Goal: Information Seeking & Learning: Learn about a topic

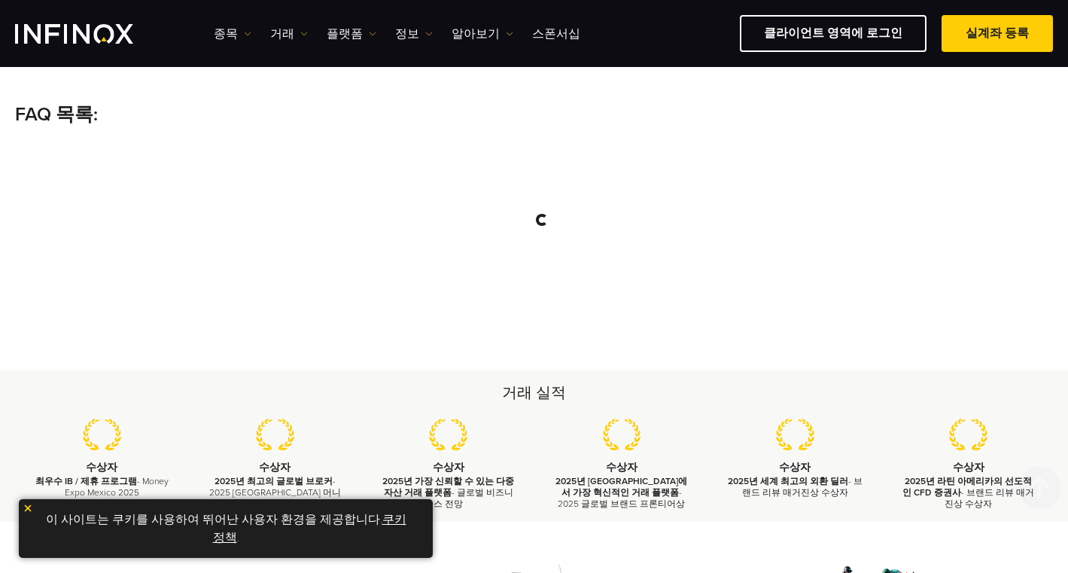
scroll to position [277, 0]
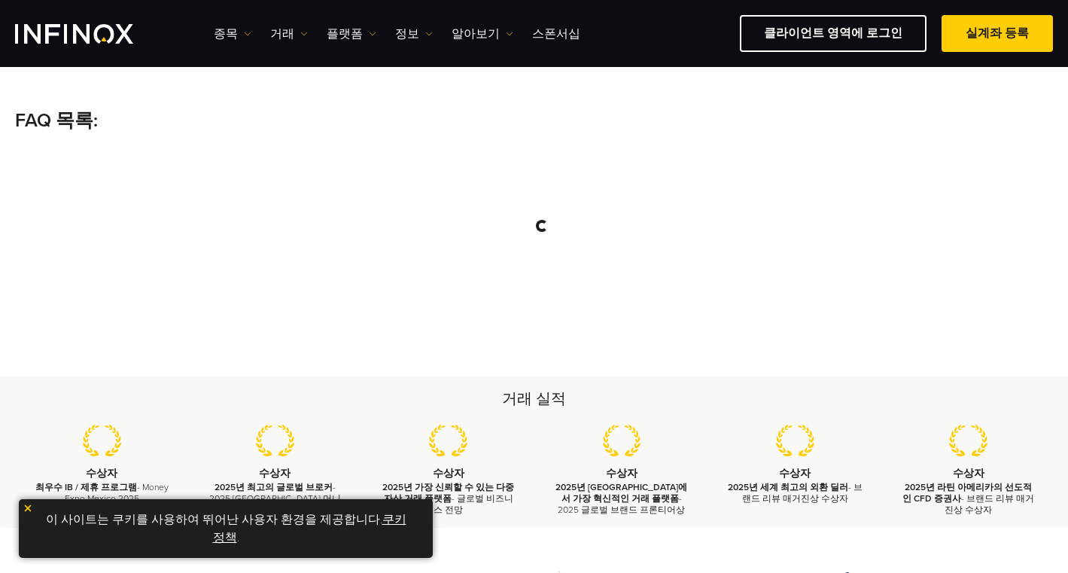
click at [527, 245] on div at bounding box center [541, 225] width 1022 height 150
click at [62, 117] on p "FAQ 목록:" at bounding box center [534, 121] width 1038 height 29
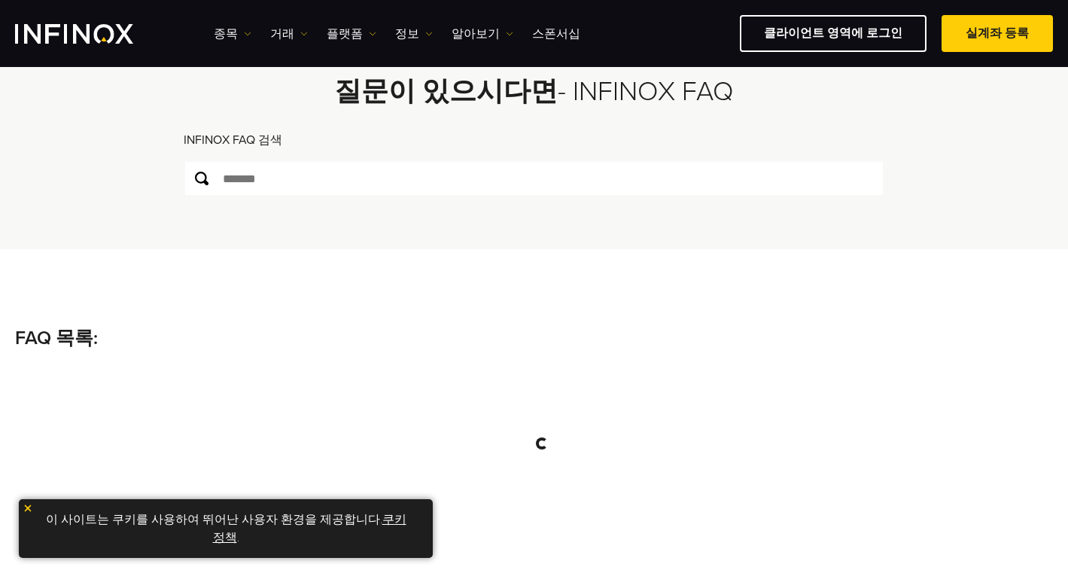
scroll to position [51, 0]
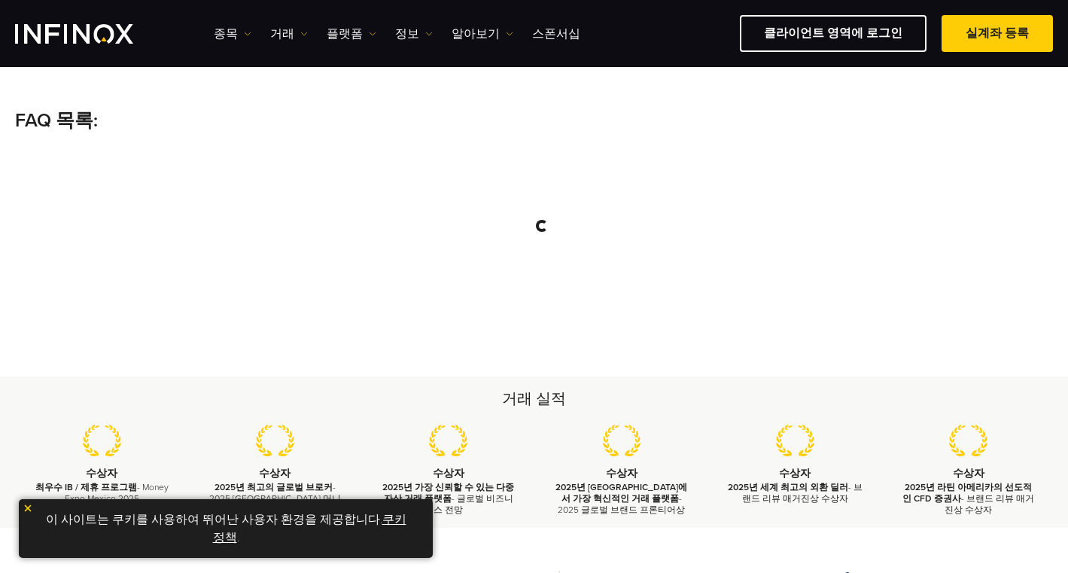
click at [560, 378] on div "거래 실적 수상자 최우수 IB / 제휴 프로그램 - Money Expo Mexico 2025 수상자 2025년 최고의 글로벌 브로커 - 202…" at bounding box center [534, 452] width 1068 height 152
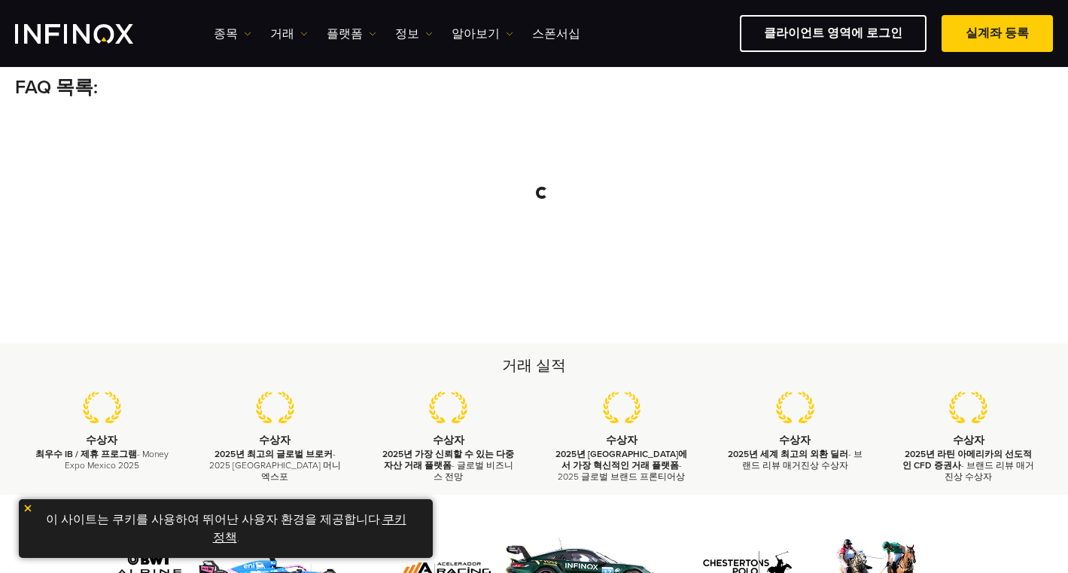
scroll to position [277, 0]
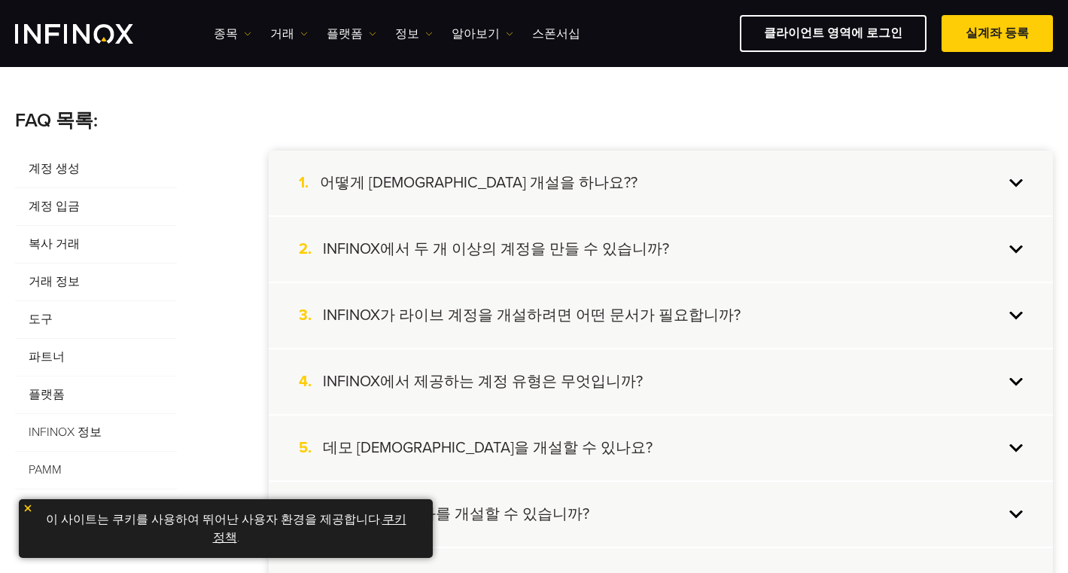
click at [662, 246] on div "2. INFINOX에서 두 개 이상의 계정을 만들 수 있습니까?" at bounding box center [661, 249] width 784 height 65
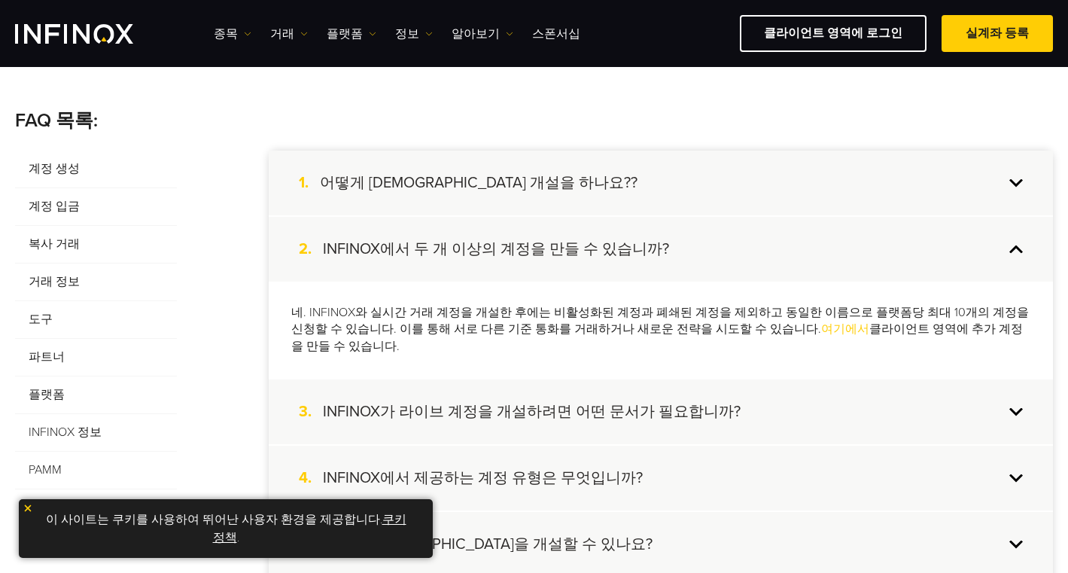
scroll to position [0, 0]
click at [658, 348] on div "네. INFINOX와 실시간 거래 계정을 개설한 후에는 비활성화된 계정과 폐쇄된 계정을 제외하고 동일한 이름으로 플랫폼당 최대 10개의 계정을…" at bounding box center [661, 329] width 784 height 97
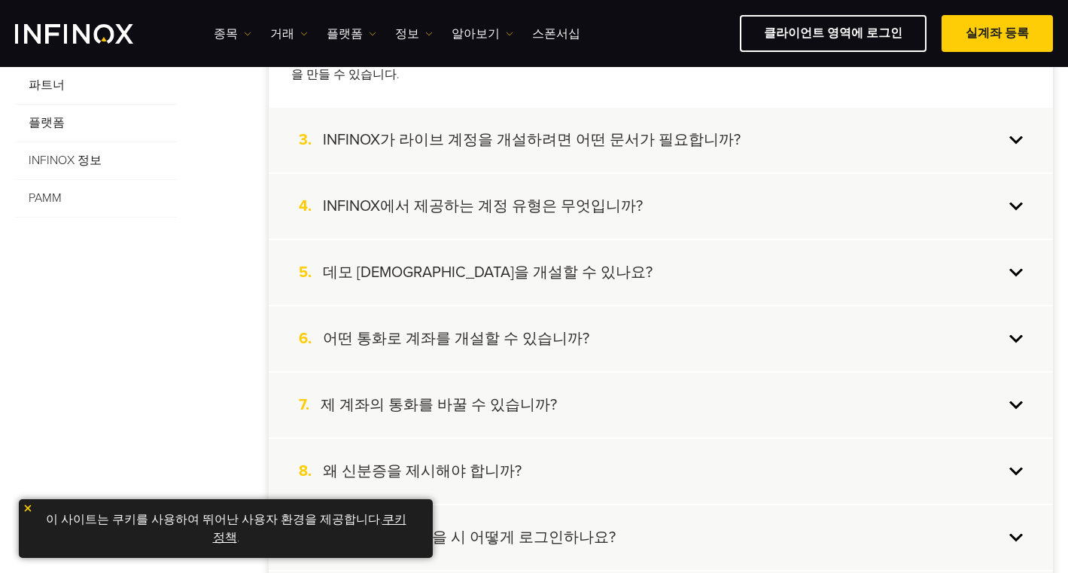
scroll to position [578, 0]
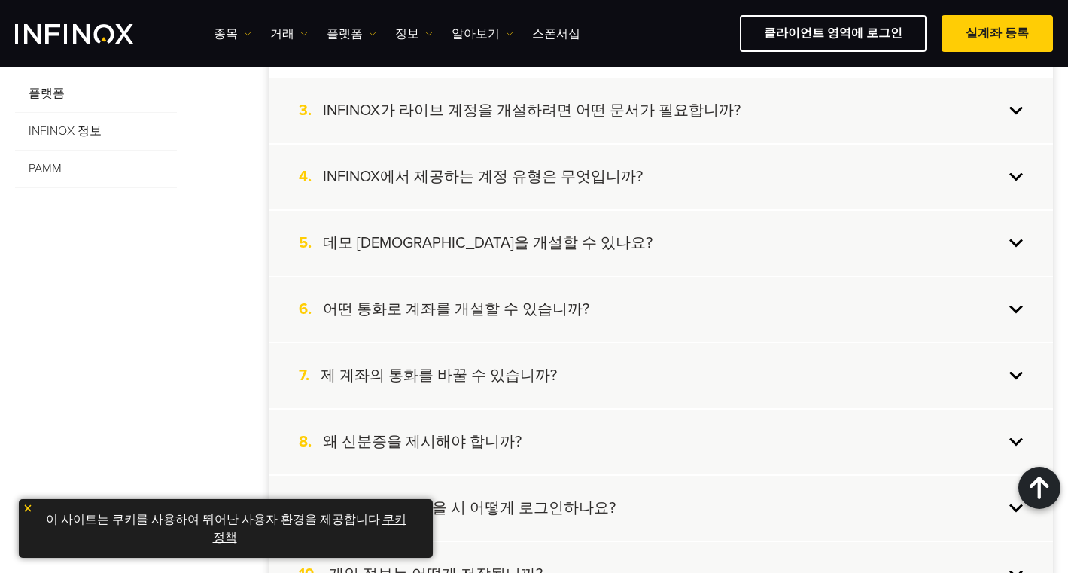
click at [738, 165] on div "4. INFINOX에서 제공하는 계정 유형은 무엇입니까?" at bounding box center [661, 176] width 784 height 65
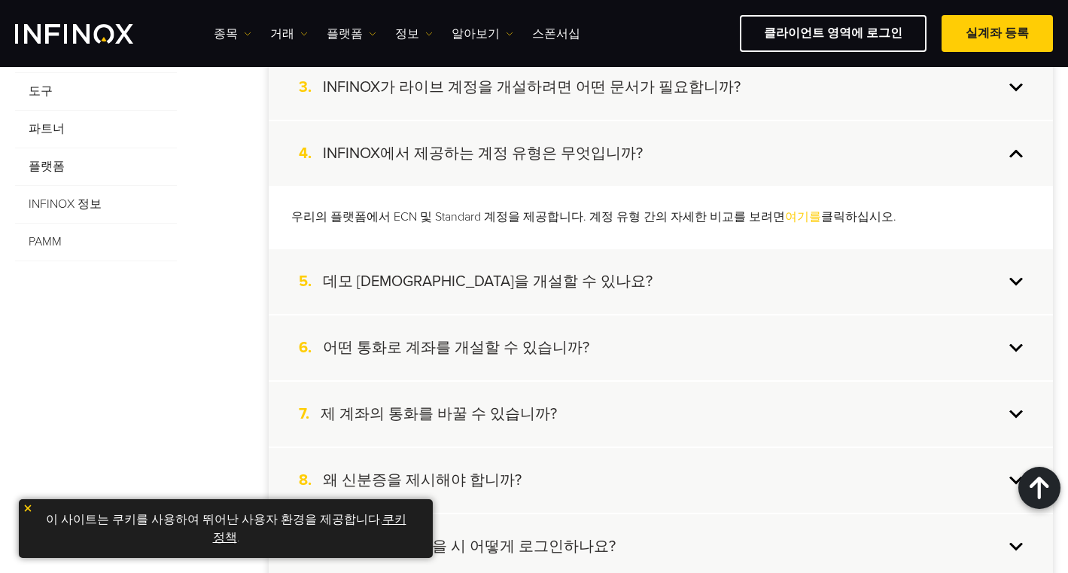
scroll to position [503, 0]
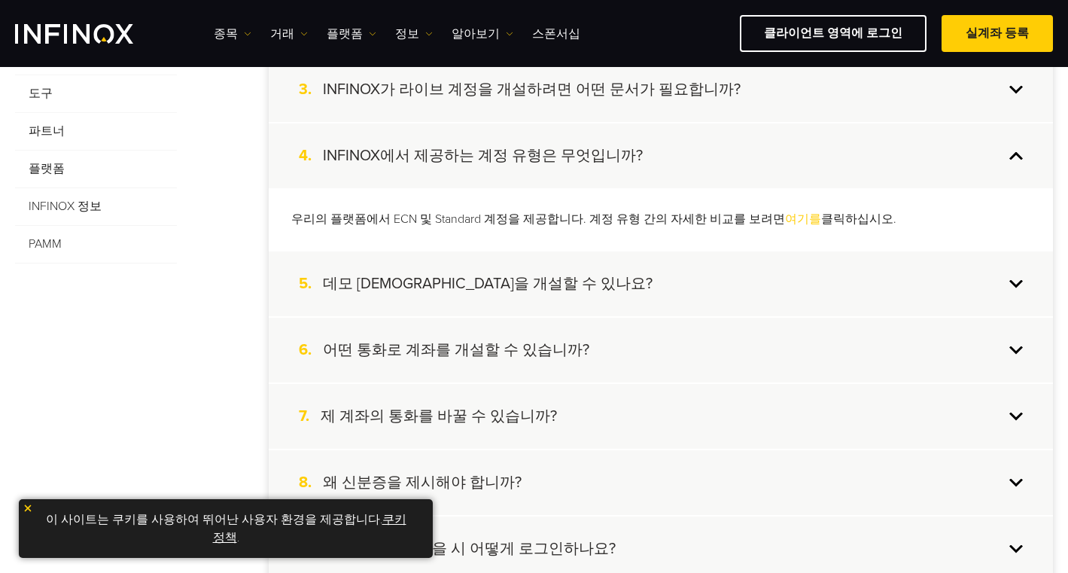
click at [656, 290] on div "5. 데모 계정을 개설할 수 있나요?" at bounding box center [661, 283] width 784 height 65
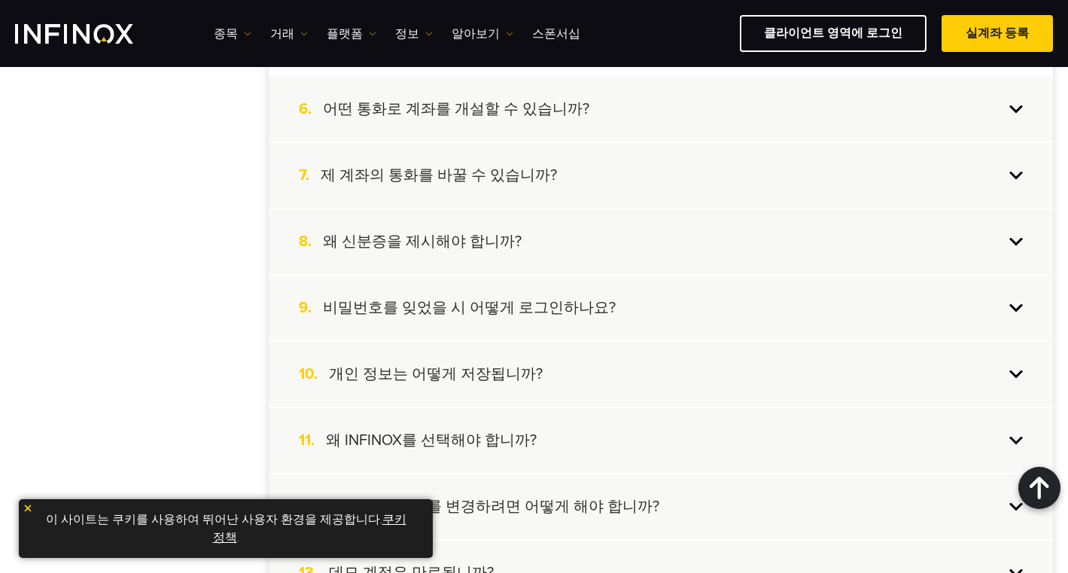
scroll to position [0, 0]
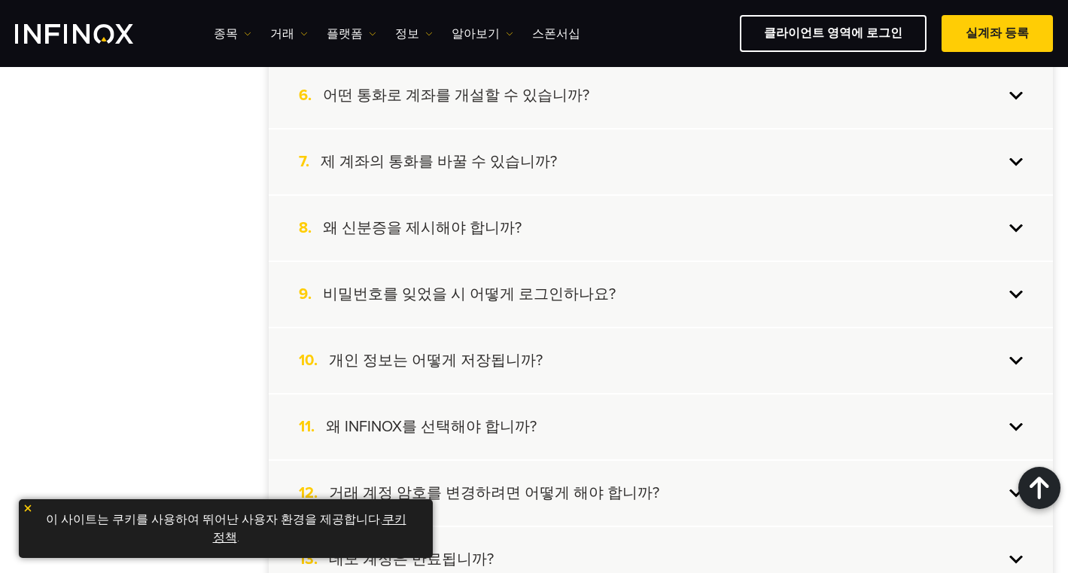
click at [601, 254] on div "8. 왜 신분증을 제시해야 합니까?" at bounding box center [661, 228] width 784 height 65
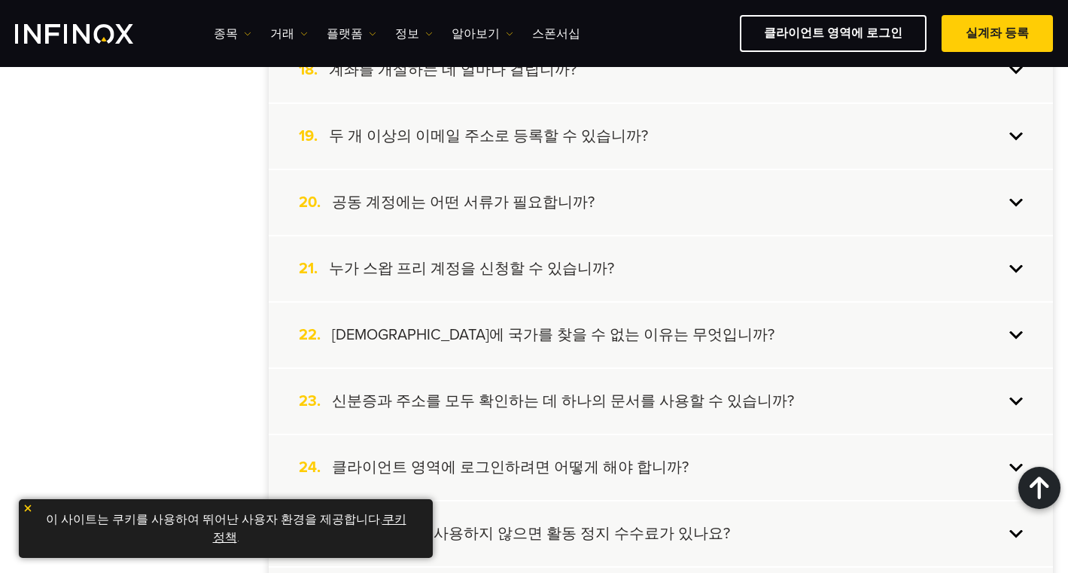
click at [545, 117] on div "19. 두 개 이상의 이메일 주소로 등록할 수 있습니까?" at bounding box center [661, 136] width 784 height 65
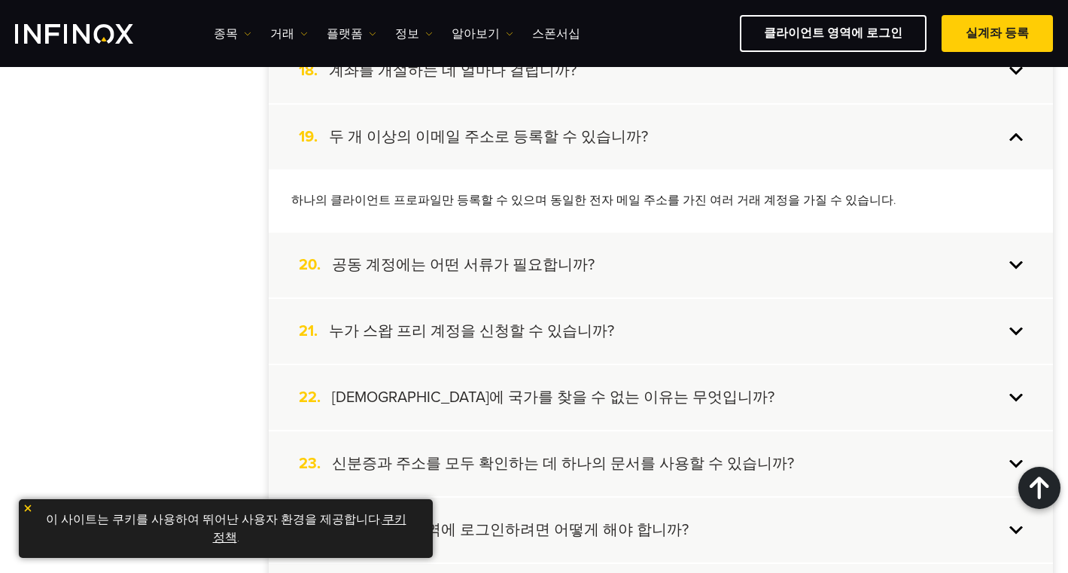
click at [568, 135] on h4 "두 개 이상의 이메일 주소로 등록할 수 있습니까?" at bounding box center [488, 137] width 319 height 20
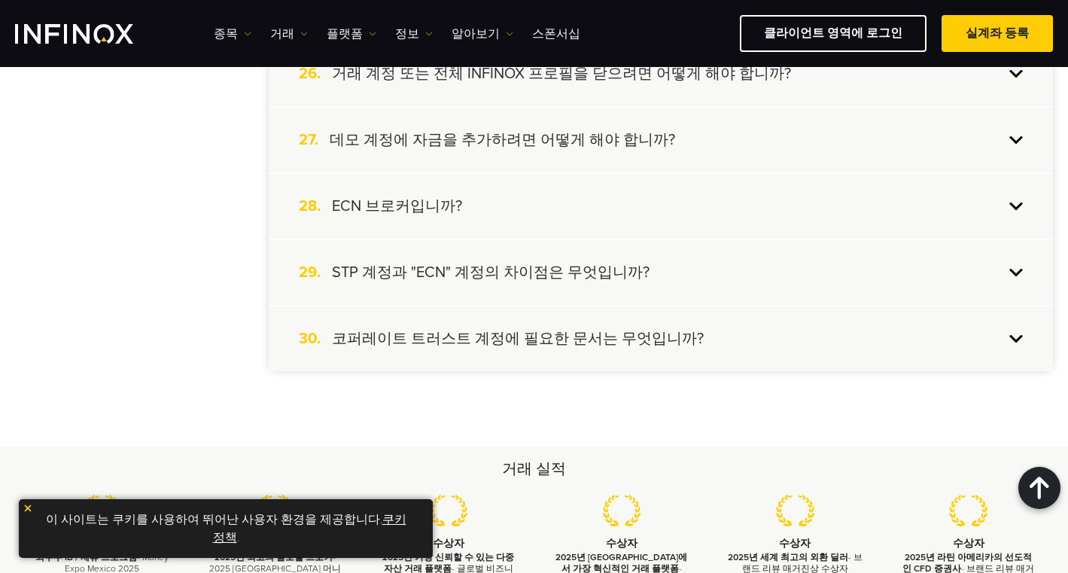
click at [548, 200] on div "28. ECN 브로커입니까?" at bounding box center [661, 206] width 784 height 65
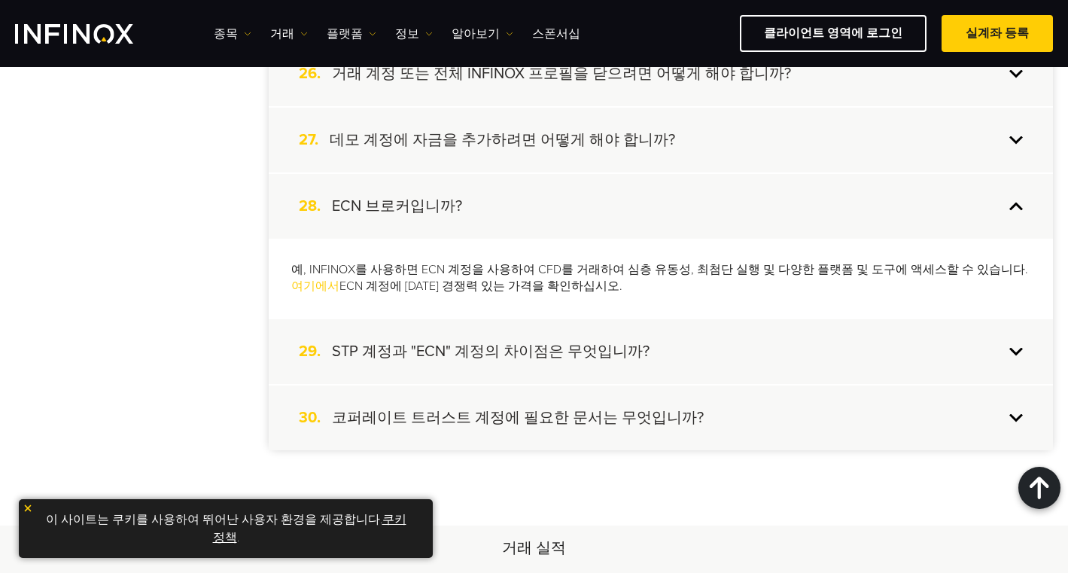
click at [561, 203] on div "28. ECN 브로커입니까?" at bounding box center [661, 206] width 784 height 65
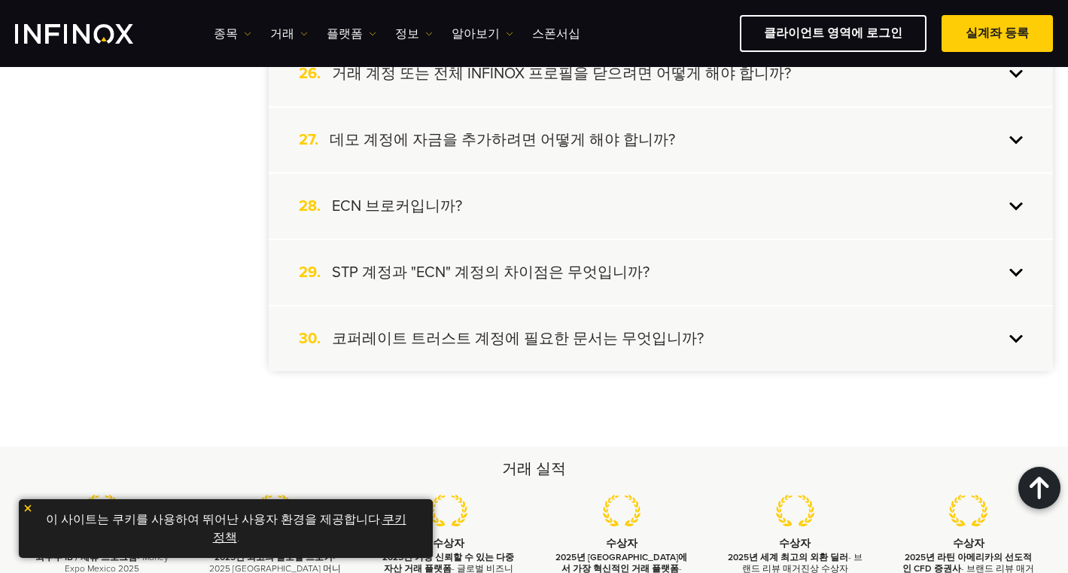
click at [570, 278] on h4 "STP 계정과 "ECN" 계정의 차이점은 무엇입니까?" at bounding box center [490, 273] width 317 height 20
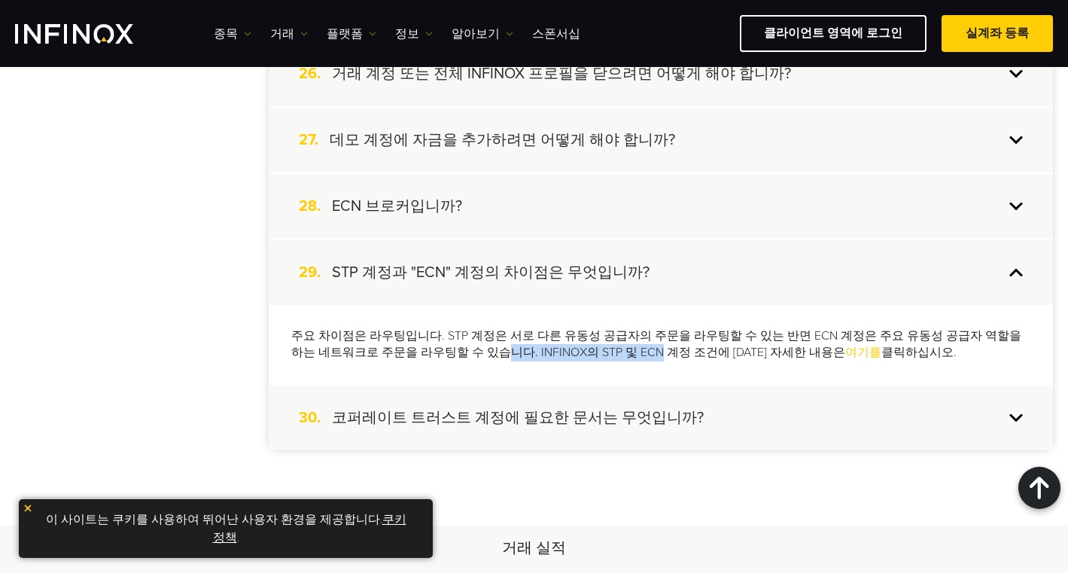
drag, startPoint x: 452, startPoint y: 348, endPoint x: 594, endPoint y: 350, distance: 141.5
click at [594, 350] on p "주요 차이점은 라우팅입니다. STP 계정은 서로 다른 유동성 공급자의 주문을 라우팅할 수 있는 반면 ECN 계정은 주요 유동성 공급자 역할을 …" at bounding box center [660, 344] width 739 height 35
click at [677, 368] on div "주요 차이점은 라우팅입니다. STP 계정은 서로 다른 유동성 공급자의 주문을 라우팅할 수 있는 반면 ECN 계정은 주요 유동성 공급자 역할을 …" at bounding box center [661, 345] width 784 height 80
drag, startPoint x: 692, startPoint y: 353, endPoint x: 491, endPoint y: 354, distance: 201.6
click at [491, 354] on p "주요 차이점은 라우팅입니다. STP 계정은 서로 다른 유동성 공급자의 주문을 라우팅할 수 있는 반면 ECN 계정은 주요 유동성 공급자 역할을 …" at bounding box center [660, 344] width 739 height 35
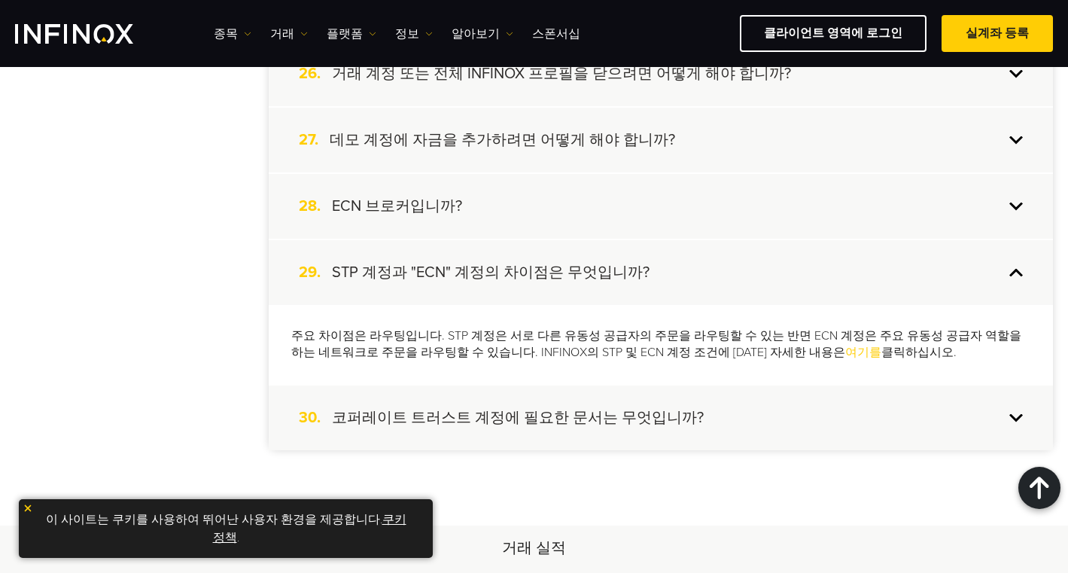
click at [430, 369] on div "주요 차이점은 라우팅입니다. STP 계정은 서로 다른 유동성 공급자의 주문을 라우팅할 수 있는 반면 ECN 계정은 주요 유동성 공급자 역할을 …" at bounding box center [661, 345] width 784 height 80
drag, startPoint x: 436, startPoint y: 335, endPoint x: 752, endPoint y: 329, distance: 316.8
click at [752, 329] on p "주요 차이점은 라우팅입니다. STP 계정은 서로 다른 유동성 공급자의 주문을 라우팅할 수 있는 반면 ECN 계정은 주요 유동성 공급자 역할을 …" at bounding box center [660, 344] width 739 height 35
click at [640, 351] on p "주요 차이점은 라우팅입니다. STP 계정은 서로 다른 유동성 공급자의 주문을 라우팅할 수 있는 반면 ECN 계정은 주요 유동성 공급자 역할을 …" at bounding box center [660, 344] width 739 height 35
drag, startPoint x: 651, startPoint y: 354, endPoint x: 487, endPoint y: 354, distance: 164.0
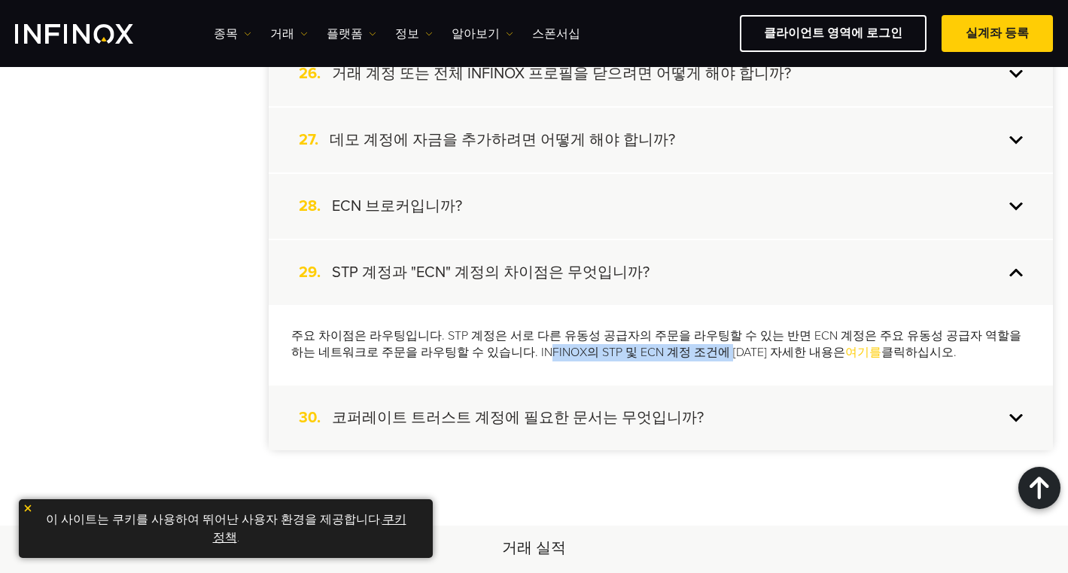
click at [486, 354] on p "주요 차이점은 라우팅입니다. STP 계정은 서로 다른 유동성 공급자의 주문을 라우팅할 수 있는 반면 ECN 계정은 주요 유동성 공급자 역할을 …" at bounding box center [660, 344] width 739 height 35
click at [652, 371] on div "주요 차이점은 라우팅입니다. STP 계정은 서로 다른 유동성 공급자의 주문을 라우팅할 수 있는 반면 ECN 계정은 주요 유동성 공급자 역할을 …" at bounding box center [661, 345] width 784 height 80
click at [572, 351] on p "주요 차이점은 라우팅입니다. STP 계정은 서로 다른 유동성 공급자의 주문을 라우팅할 수 있는 반면 ECN 계정은 주요 유동성 공급자 역할을 …" at bounding box center [660, 344] width 739 height 35
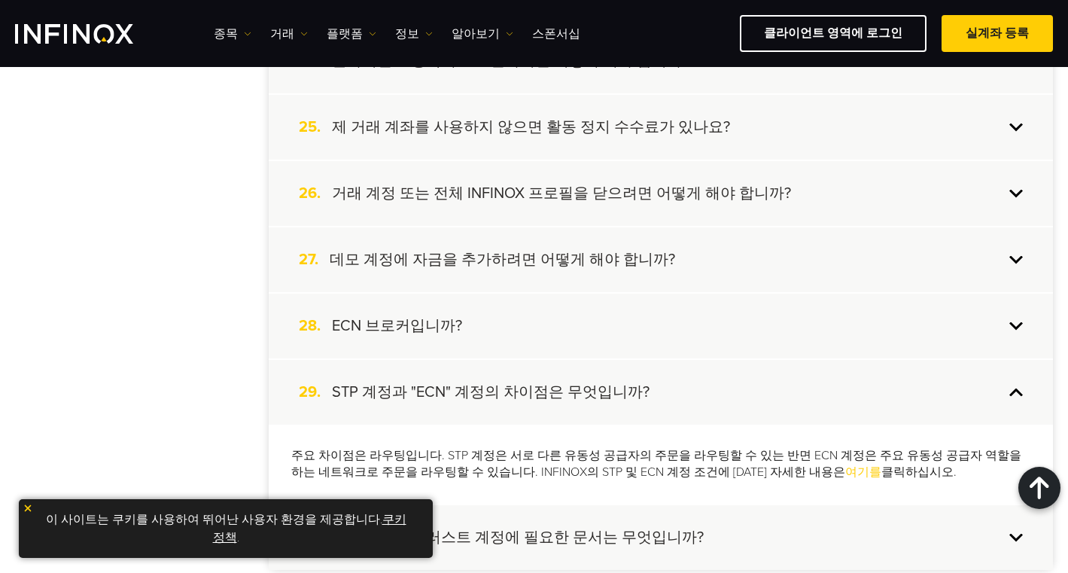
scroll to position [1956, 0]
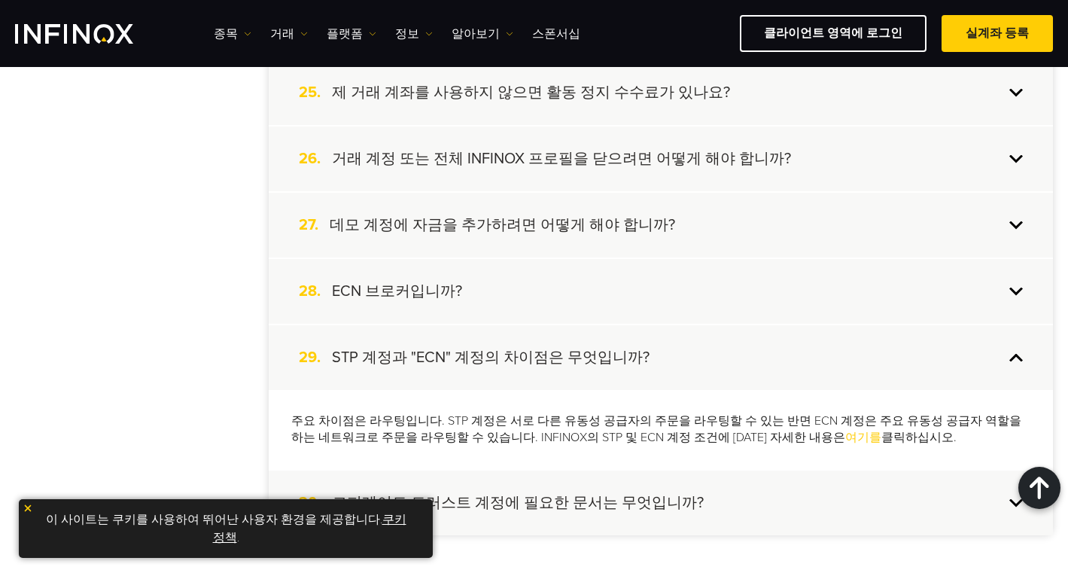
click at [397, 311] on div "28. ECN 브로커입니까?" at bounding box center [661, 291] width 784 height 65
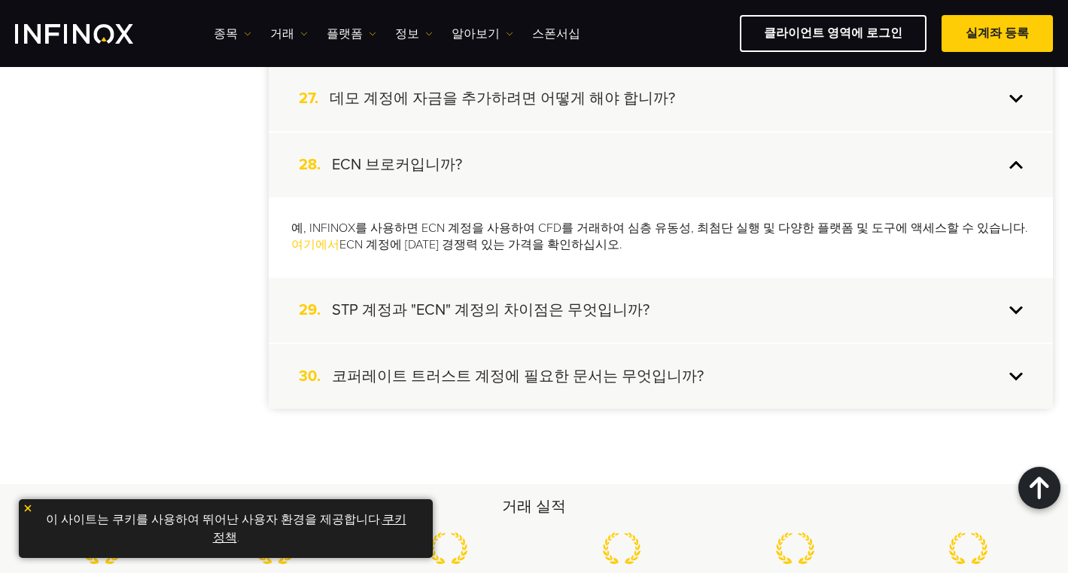
scroll to position [2107, 0]
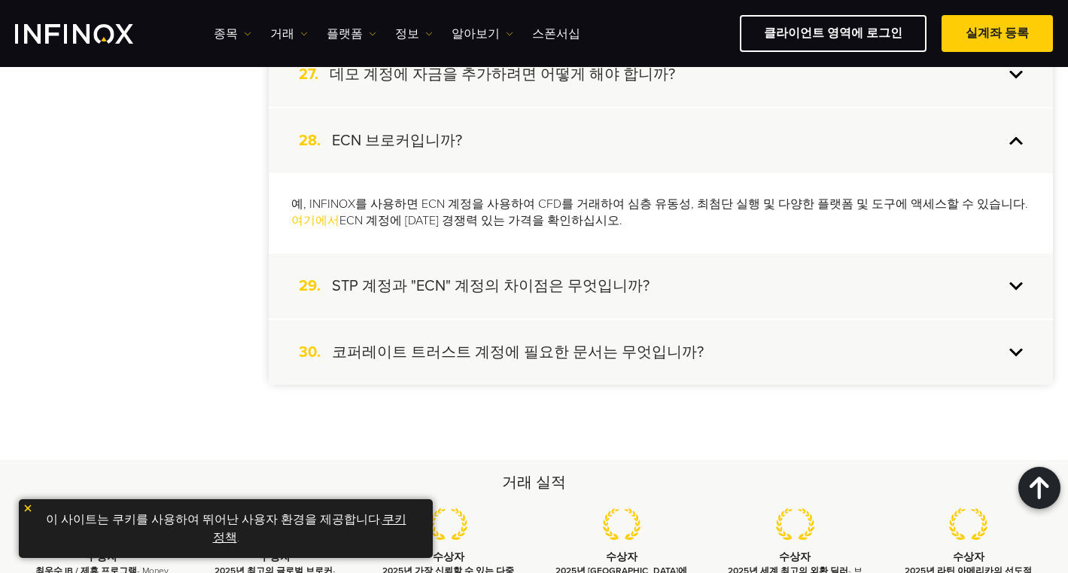
click at [594, 225] on p "예, INFINOX를 사용하면 ECN 계정을 사용하여 CFD를 거래하여 심층 유동성, 최첨단 실행 및 다양한 플랫폼 및 도구에 액세스할 수 있…" at bounding box center [660, 213] width 739 height 35
click at [617, 219] on p "예, INFINOX를 사용하면 ECN 계정을 사용하여 CFD를 거래하여 심층 유동성, 최첨단 실행 및 다양한 플랫폼 및 도구에 액세스할 수 있…" at bounding box center [660, 213] width 739 height 35
drag, startPoint x: 599, startPoint y: 225, endPoint x: 562, endPoint y: 236, distance: 38.6
click at [566, 226] on p "예, INFINOX를 사용하면 ECN 계정을 사용하여 CFD를 거래하여 심층 유동성, 최첨단 실행 및 다양한 플랫폼 및 도구에 액세스할 수 있…" at bounding box center [660, 213] width 739 height 35
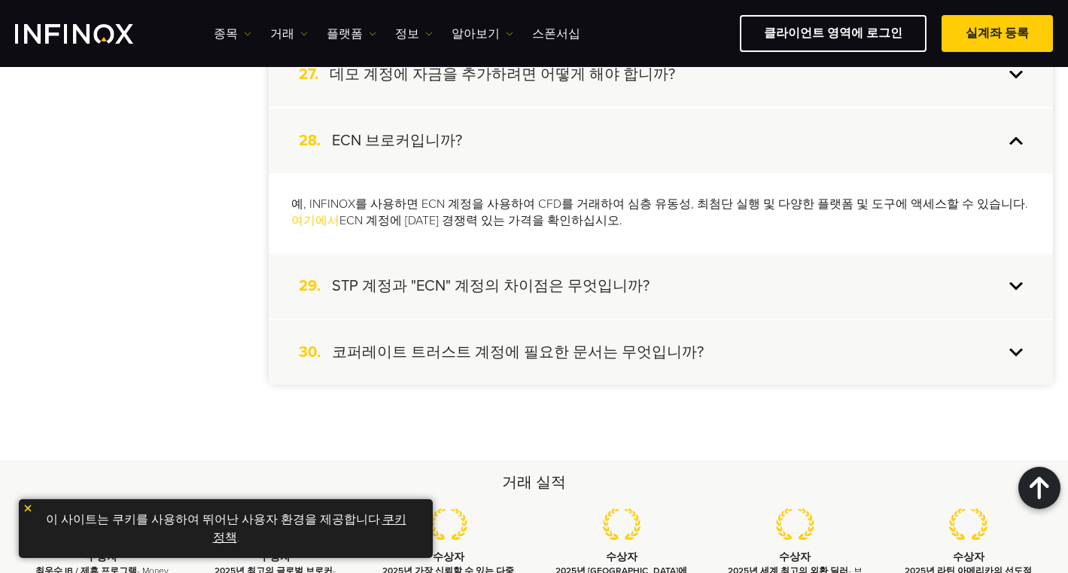
click at [509, 293] on h4 "STP 계정과 "ECN" 계정의 차이점은 무엇입니까?" at bounding box center [490, 286] width 317 height 20
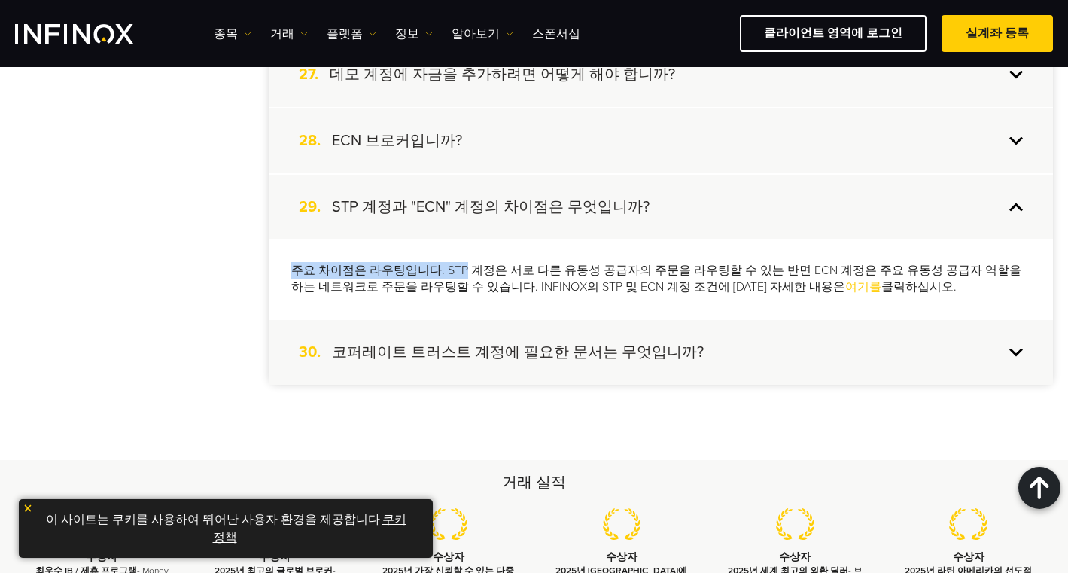
drag, startPoint x: 286, startPoint y: 269, endPoint x: 454, endPoint y: 261, distance: 168.7
click at [454, 261] on div "주요 차이점은 라우팅입니다. STP 계정은 서로 다른 유동성 공급자의 주문을 라우팅할 수 있는 반면 ECN 계정은 주요 유동성 공급자 역할을 …" at bounding box center [661, 279] width 784 height 80
click at [464, 282] on p "주요 차이점은 라우팅입니다. STP 계정은 서로 다른 유동성 공급자의 주문을 라우팅할 수 있는 반면 ECN 계정은 주요 유동성 공급자 역할을 …" at bounding box center [660, 279] width 739 height 35
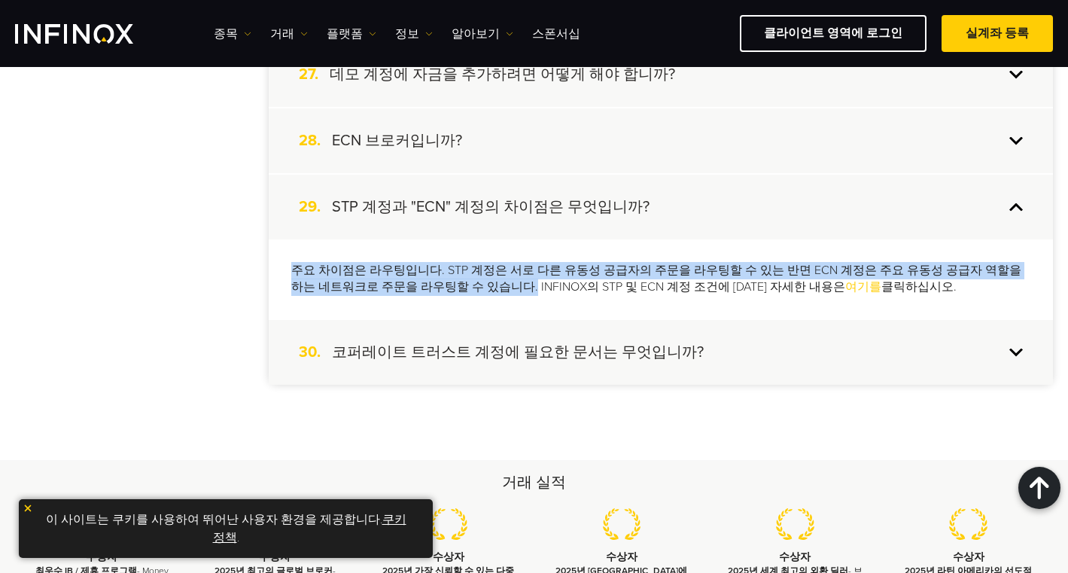
drag, startPoint x: 281, startPoint y: 273, endPoint x: 473, endPoint y: 287, distance: 193.1
click at [473, 287] on div "주요 차이점은 라우팅입니다. STP 계정은 서로 다른 유동성 공급자의 주문을 라우팅할 수 있는 반면 ECN 계정은 주요 유동성 공급자 역할을 …" at bounding box center [661, 279] width 784 height 80
copy p "주요 차이점은 라우팅입니다. STP 계정은 서로 다른 유동성 공급자의 주문을 라우팅할 수 있는 반면 ECN 계정은 주요 유동성 공급자 역할을 …"
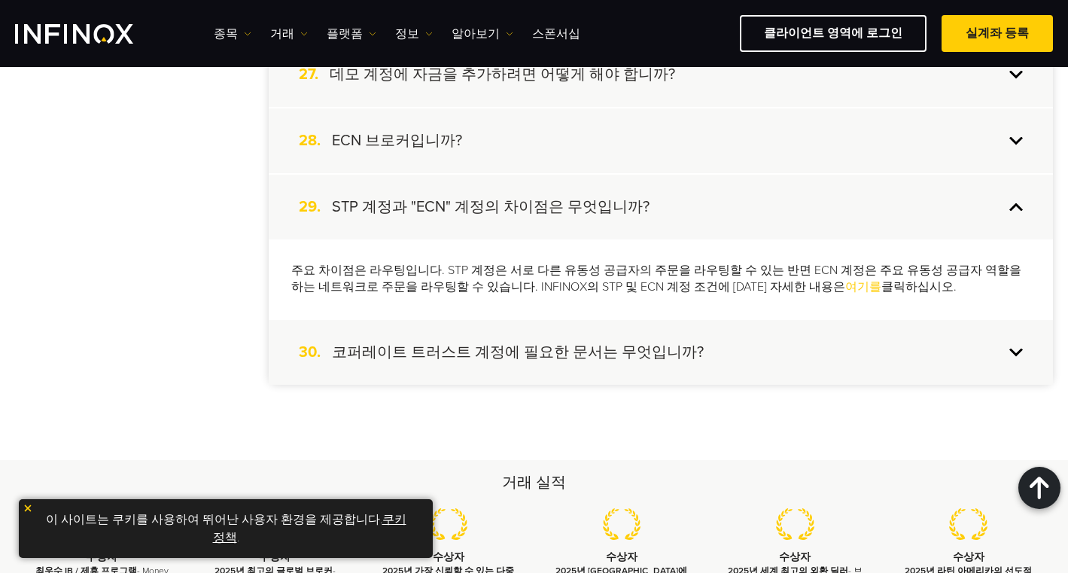
click at [845, 286] on link "여기를" at bounding box center [863, 286] width 36 height 15
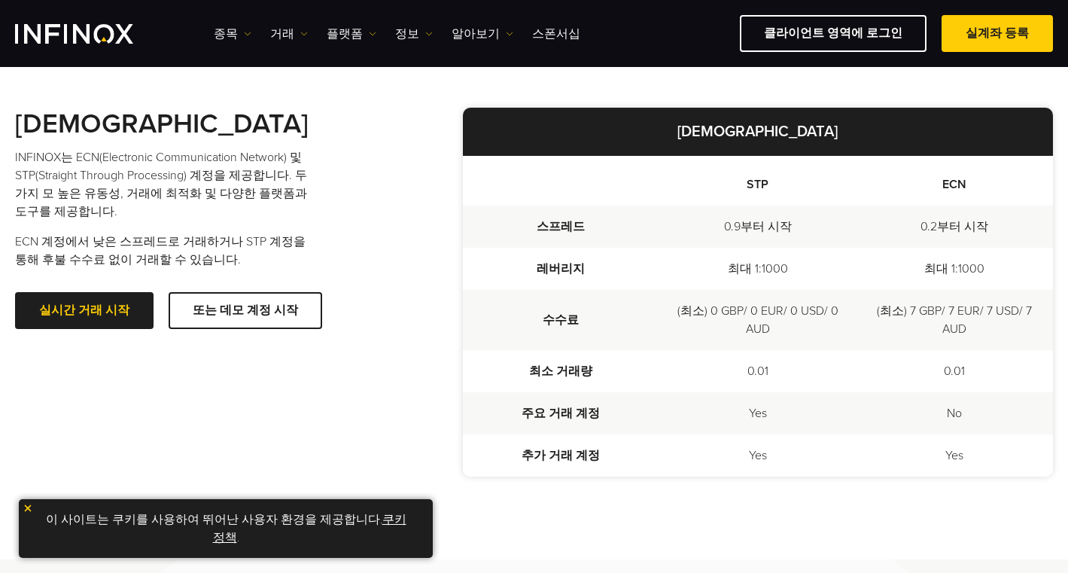
scroll to position [433, 0]
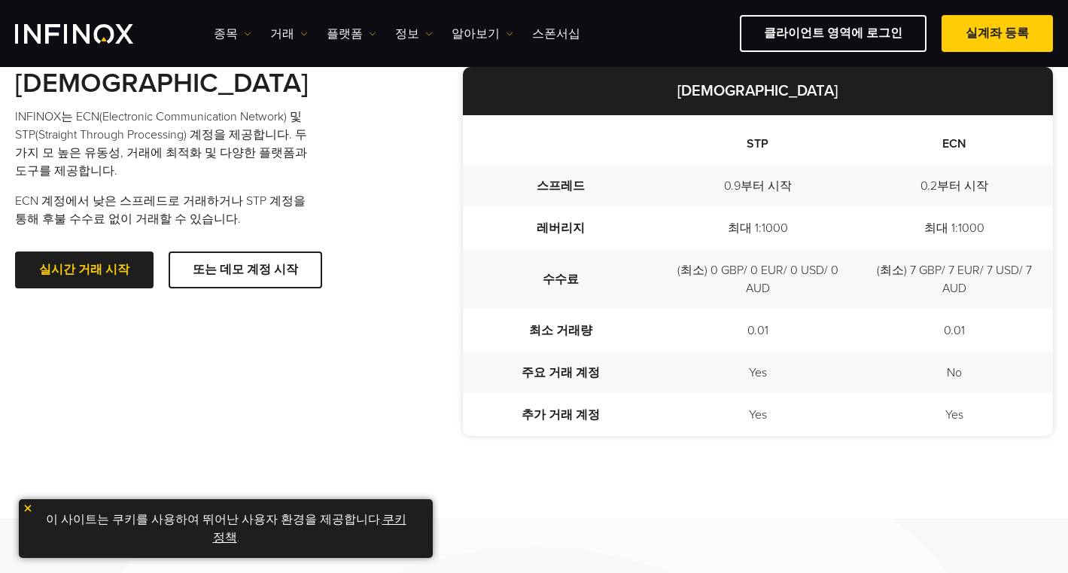
click at [774, 349] on td "0.01" at bounding box center [757, 330] width 196 height 42
click at [799, 341] on td "0.01" at bounding box center [757, 330] width 196 height 42
click at [818, 333] on td "0.01" at bounding box center [757, 330] width 196 height 42
click at [837, 285] on td "(최소) 0 GBP/ 0 EUR/ 0 USD/ 0 AUD" at bounding box center [757, 279] width 196 height 60
click at [737, 333] on td "0.01" at bounding box center [757, 330] width 196 height 42
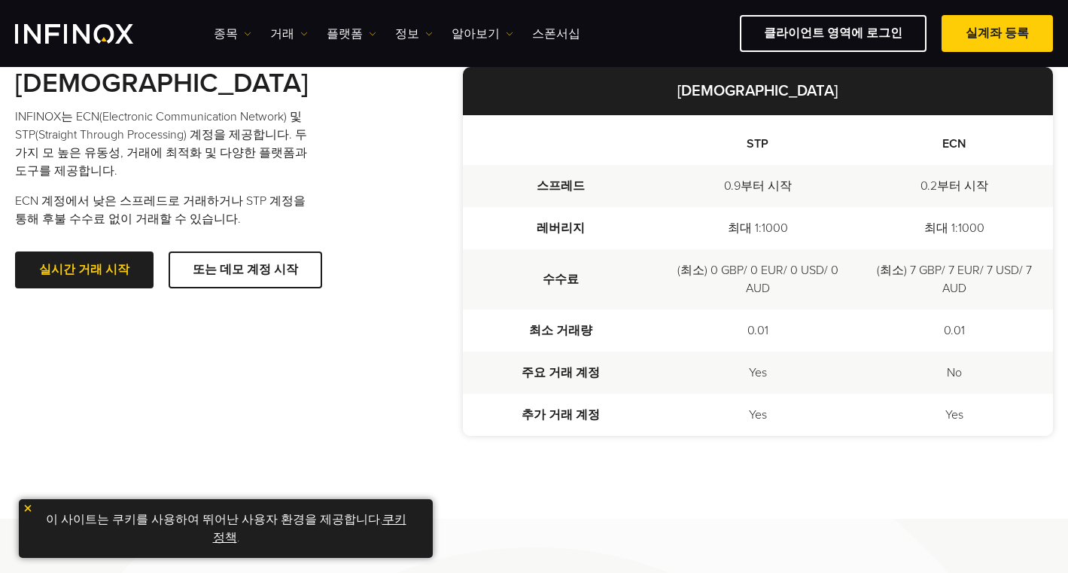
click at [781, 329] on td "0.01" at bounding box center [757, 330] width 196 height 42
click at [844, 318] on td "0.01" at bounding box center [757, 330] width 196 height 42
click at [759, 360] on td "Yes" at bounding box center [757, 372] width 196 height 42
click at [759, 382] on td "Yes" at bounding box center [757, 372] width 196 height 42
click at [816, 336] on td "0.01" at bounding box center [757, 330] width 196 height 42
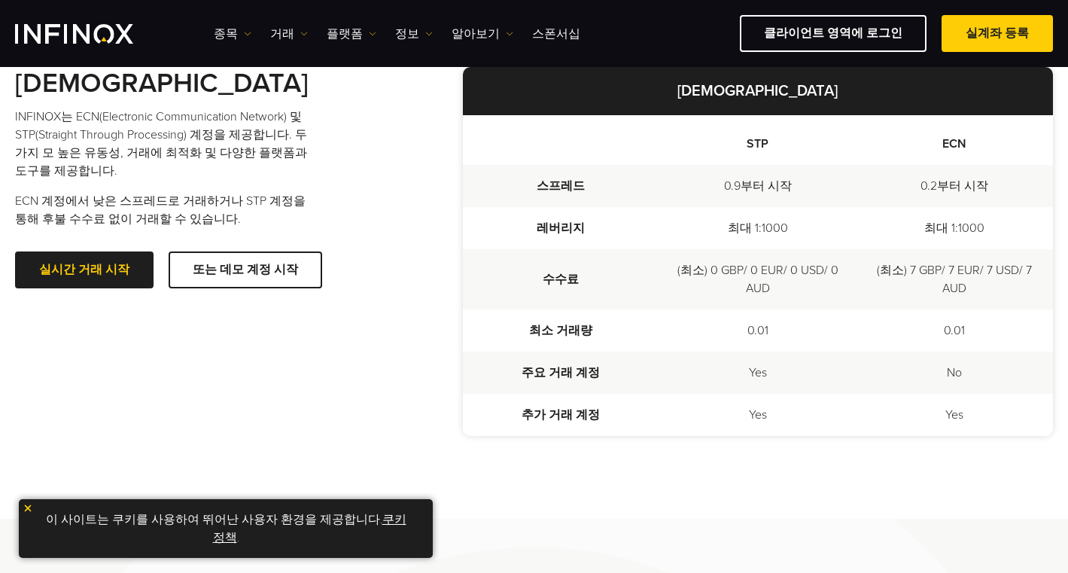
click at [879, 294] on td "(최소) 7 GBP/ 7 EUR/ 7 USD/ 7 AUD" at bounding box center [954, 279] width 197 height 60
drag, startPoint x: 526, startPoint y: 369, endPoint x: 604, endPoint y: 369, distance: 78.2
click at [603, 369] on td "주요 거래 계정" at bounding box center [561, 372] width 196 height 42
click at [651, 369] on td "주요 거래 계정" at bounding box center [561, 372] width 196 height 42
drag, startPoint x: 767, startPoint y: 420, endPoint x: 898, endPoint y: 420, distance: 130.2
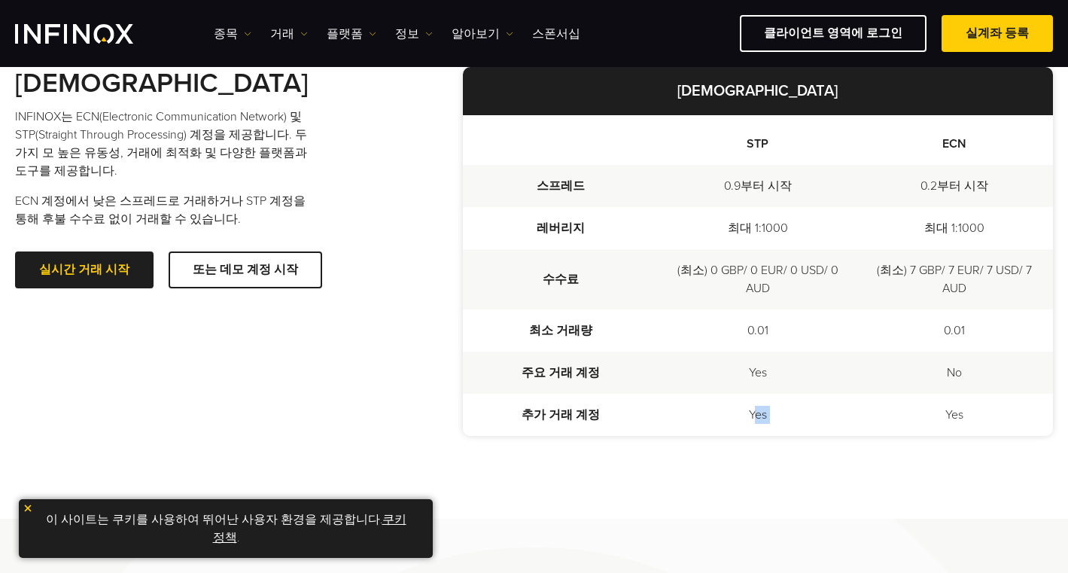
click at [886, 420] on tr "추가 거래 계정 Yes Yes" at bounding box center [758, 414] width 590 height 42
click at [933, 420] on td "Yes" at bounding box center [954, 414] width 197 height 42
click at [973, 412] on td "Yes" at bounding box center [954, 414] width 197 height 42
drag, startPoint x: 493, startPoint y: 372, endPoint x: 654, endPoint y: 368, distance: 161.1
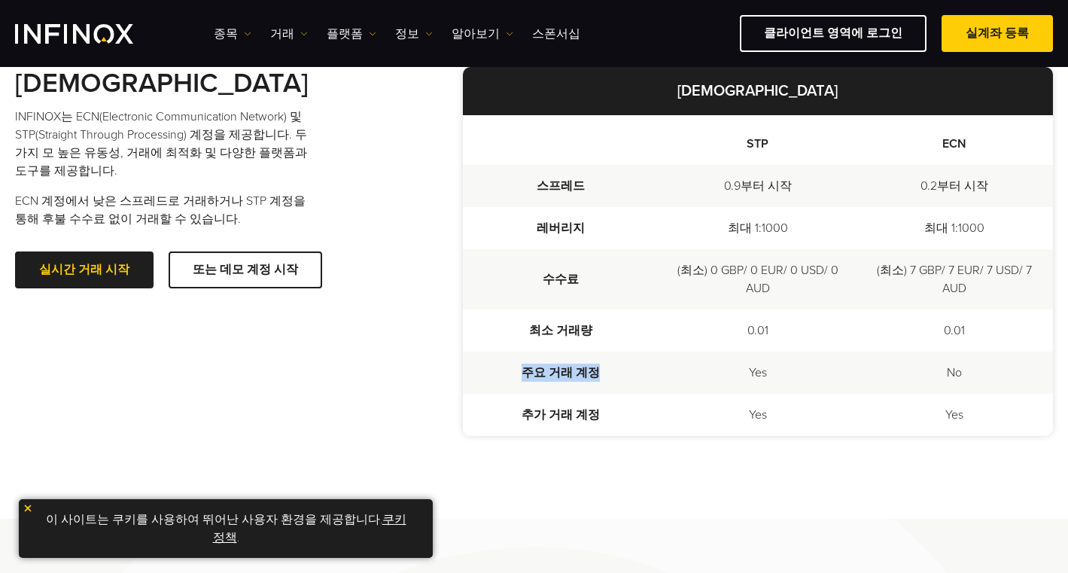
click at [653, 368] on td "주요 거래 계정" at bounding box center [561, 372] width 196 height 42
click at [655, 368] on td "주요 거래 계정" at bounding box center [561, 372] width 196 height 42
drag, startPoint x: 789, startPoint y: 369, endPoint x: 977, endPoint y: 370, distance: 187.3
click at [972, 370] on tr "주요 거래 계정 Yes No" at bounding box center [758, 372] width 590 height 42
click at [1011, 370] on td "No" at bounding box center [954, 372] width 197 height 42
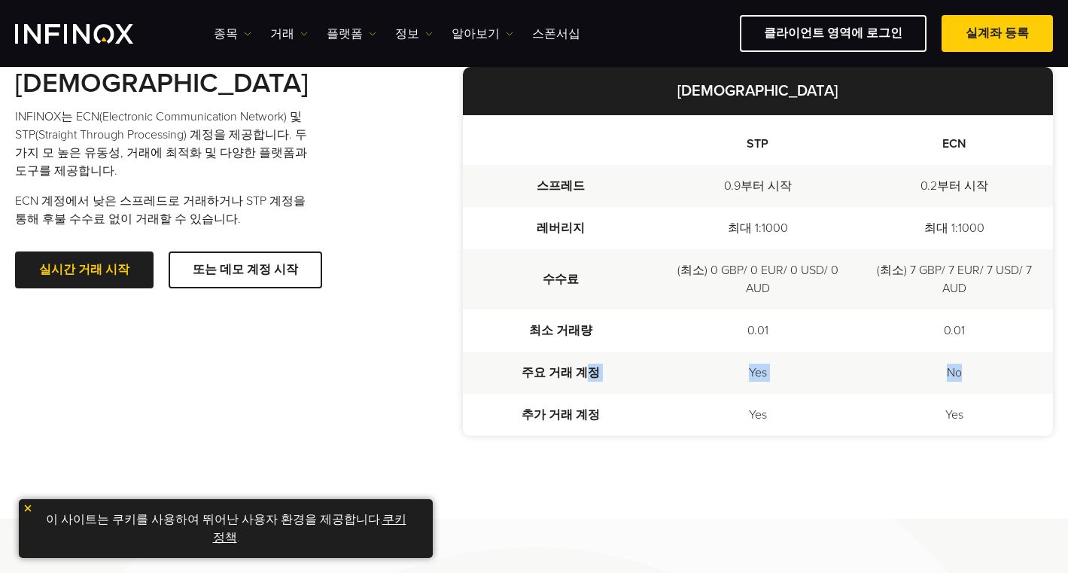
drag, startPoint x: 588, startPoint y: 374, endPoint x: 995, endPoint y: 372, distance: 406.3
click at [995, 372] on tr "주요 거래 계정 Yes No" at bounding box center [758, 372] width 590 height 42
click at [995, 372] on td "No" at bounding box center [954, 372] width 197 height 42
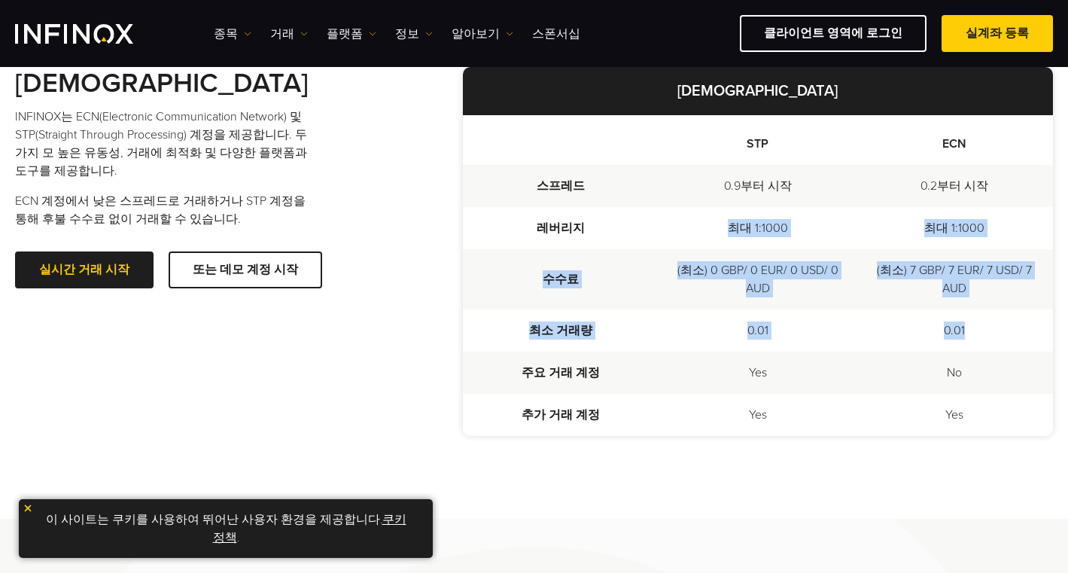
drag, startPoint x: 1005, startPoint y: 329, endPoint x: 618, endPoint y: 240, distance: 396.8
click at [618, 240] on tbody "스프레드 0.9부터 시작 0.2부터 시작 레버리지 최대 1:1000 최대 1:1000 수수료 (최소) 0 GBP/ 0 EUR/ 0 USD/ 0…" at bounding box center [758, 300] width 590 height 271
click at [622, 322] on td "최소 거래량" at bounding box center [561, 330] width 196 height 42
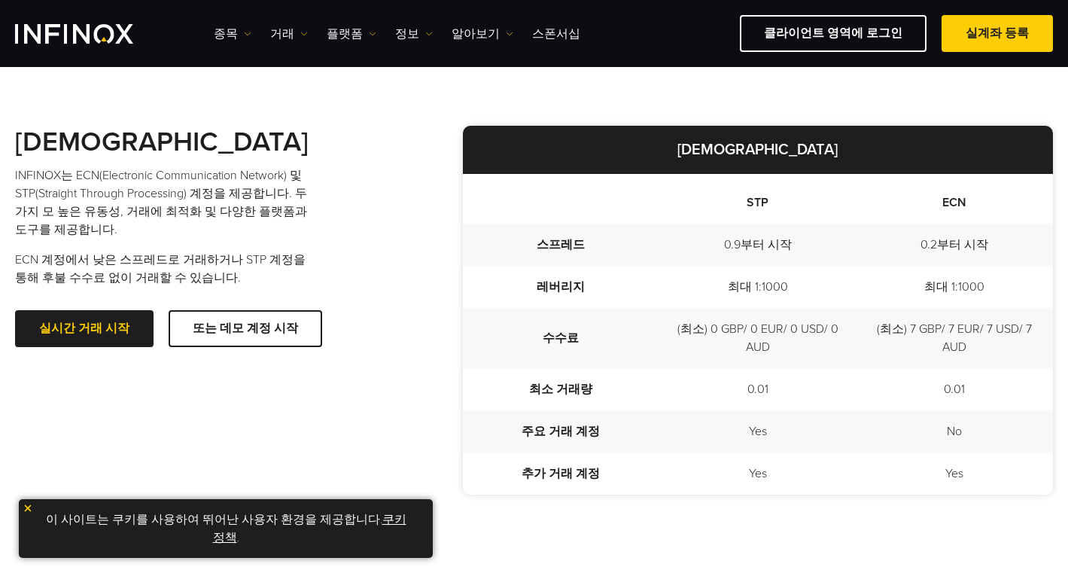
scroll to position [357, 0]
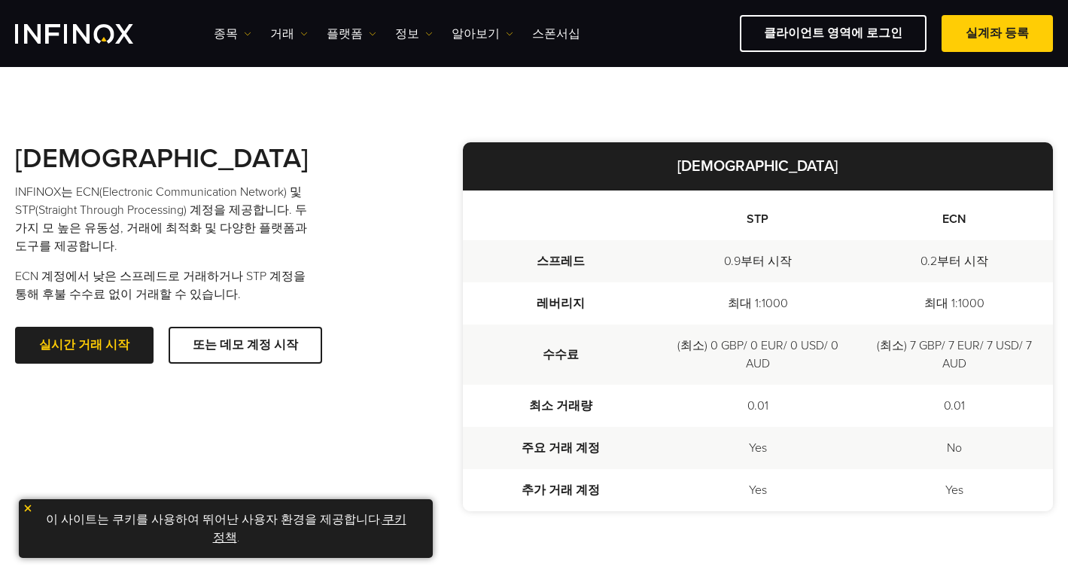
click at [217, 274] on p "ECN 계정에서 낮은 스프레드로 거래하거나 STP 계정을 통해 후불 수수료 없이 거래할 수 있습니다." at bounding box center [165, 285] width 301 height 36
click at [287, 273] on p "ECN 계정에서 낮은 스프레드로 거래하거나 STP 계정을 통해 후불 수수료 없이 거래할 수 있습니다." at bounding box center [165, 285] width 301 height 36
click at [394, 270] on div "계정 비교 INFINOX는 ECN(Electronic Communication Network) 및 STP(Straight Through Pro…" at bounding box center [224, 252] width 418 height 221
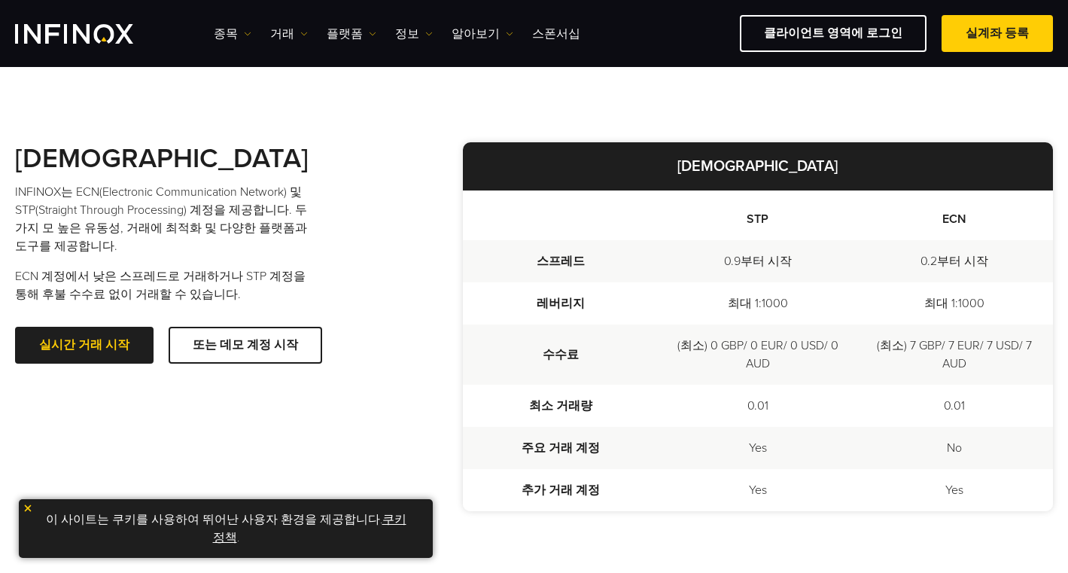
click at [743, 286] on td "최대 1:1000" at bounding box center [757, 303] width 196 height 42
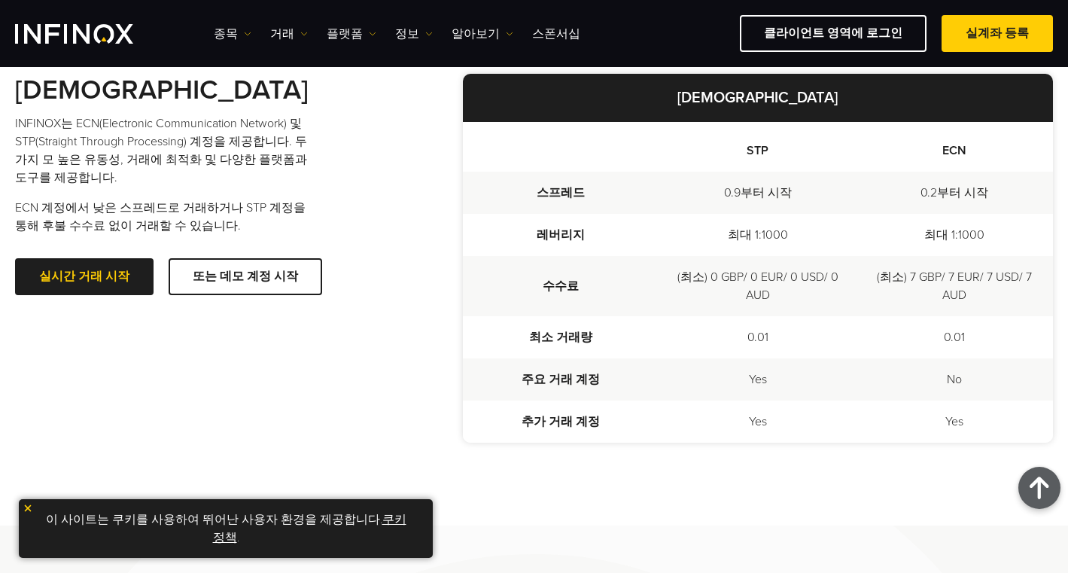
scroll to position [376, 0]
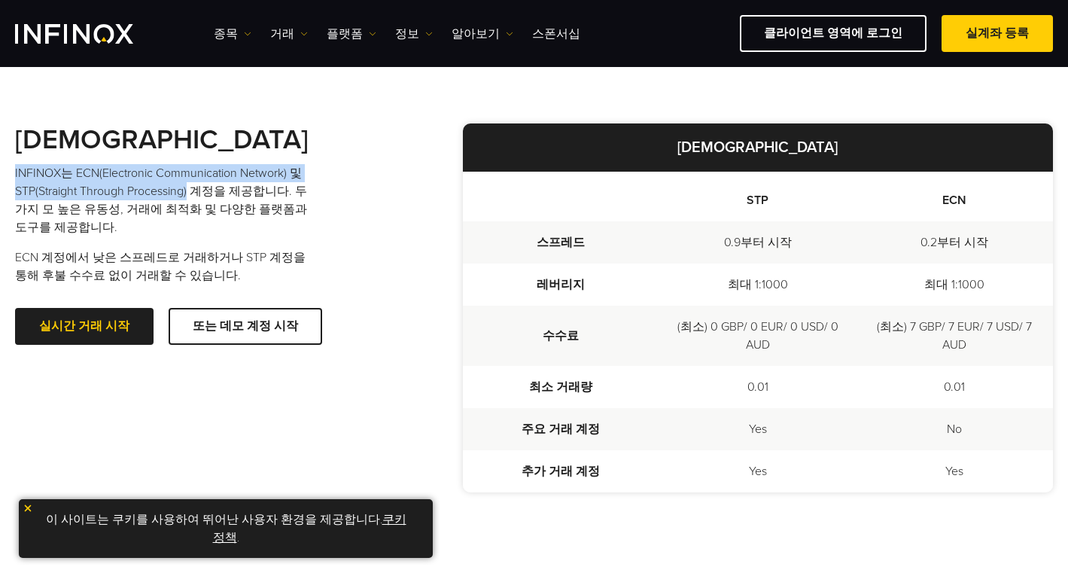
drag, startPoint x: 13, startPoint y: 171, endPoint x: 187, endPoint y: 192, distance: 175.8
click at [187, 192] on div "계정 비교 INFINOX는 ECN(Electronic Communication Network) 및 STP(Straight Through Pro…" at bounding box center [534, 308] width 1068 height 534
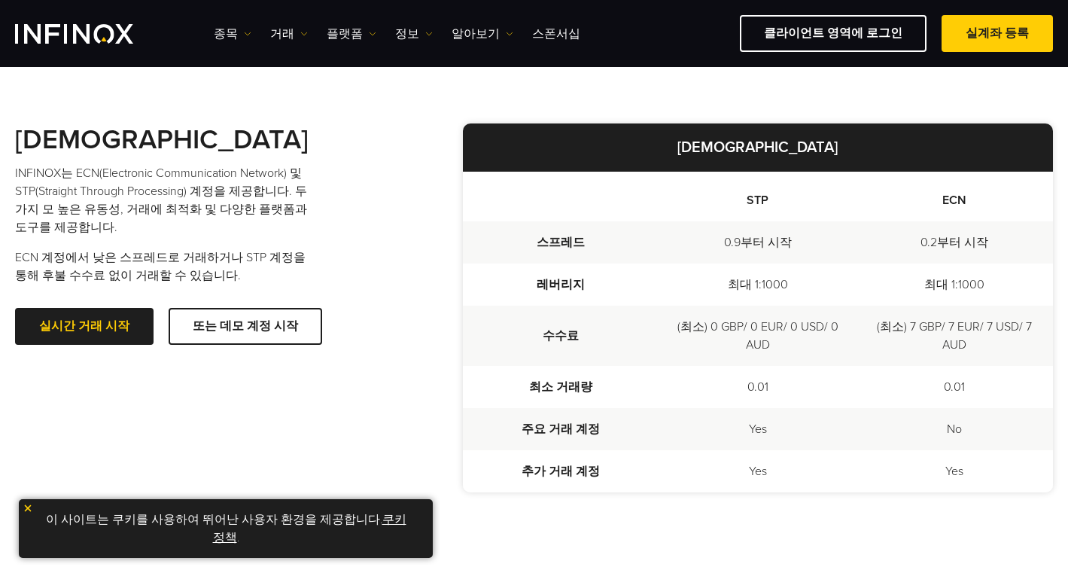
click at [220, 221] on p "INFINOX는 ECN(Electronic Communication Network) 및 STP(Straight Through Processin…" at bounding box center [165, 200] width 301 height 72
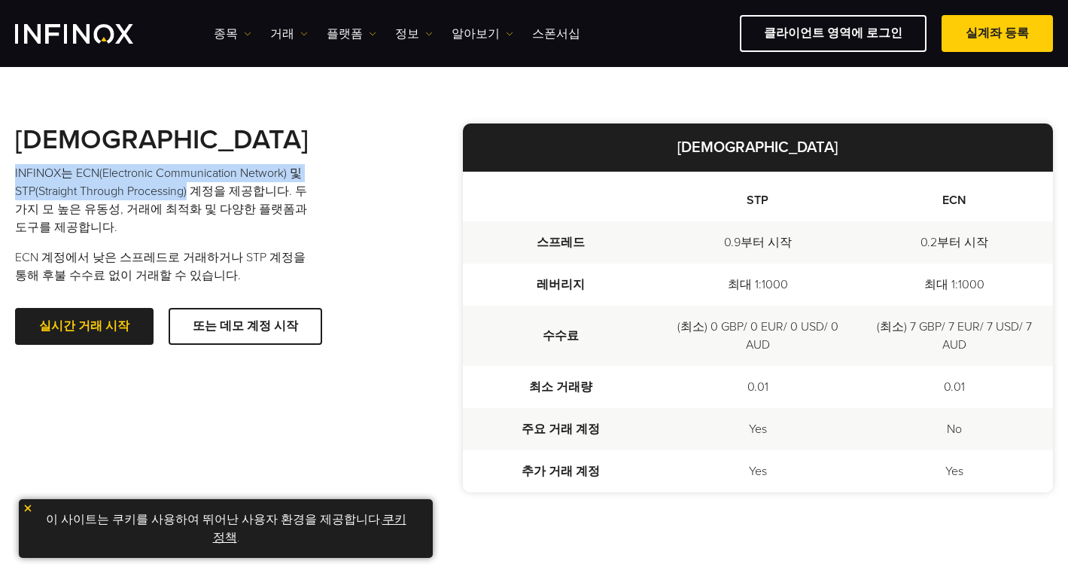
drag, startPoint x: 188, startPoint y: 192, endPoint x: 8, endPoint y: 178, distance: 180.4
click at [8, 178] on div "계정 비교 INFINOX는 ECN(Electronic Communication Network) 및 STP(Straight Through Pro…" at bounding box center [534, 308] width 1068 height 534
copy p "INFINOX는 ECN(Electronic Communication Network) 및 STP(Straight Through Processin…"
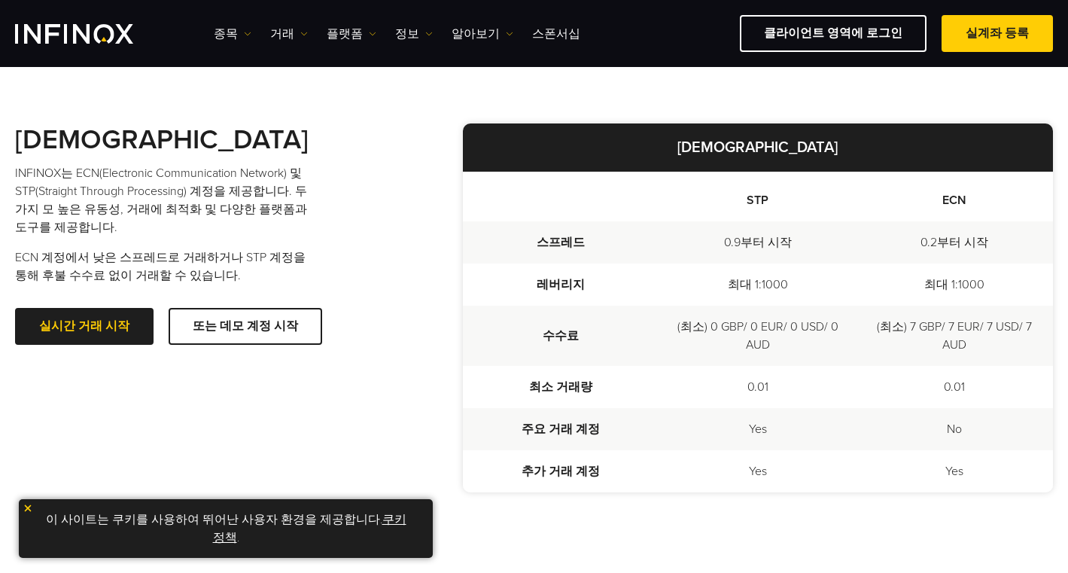
click at [370, 247] on div "계정 비교 INFINOX는 ECN(Electronic Communication Network) 및 STP(Straight Through Pro…" at bounding box center [224, 233] width 418 height 221
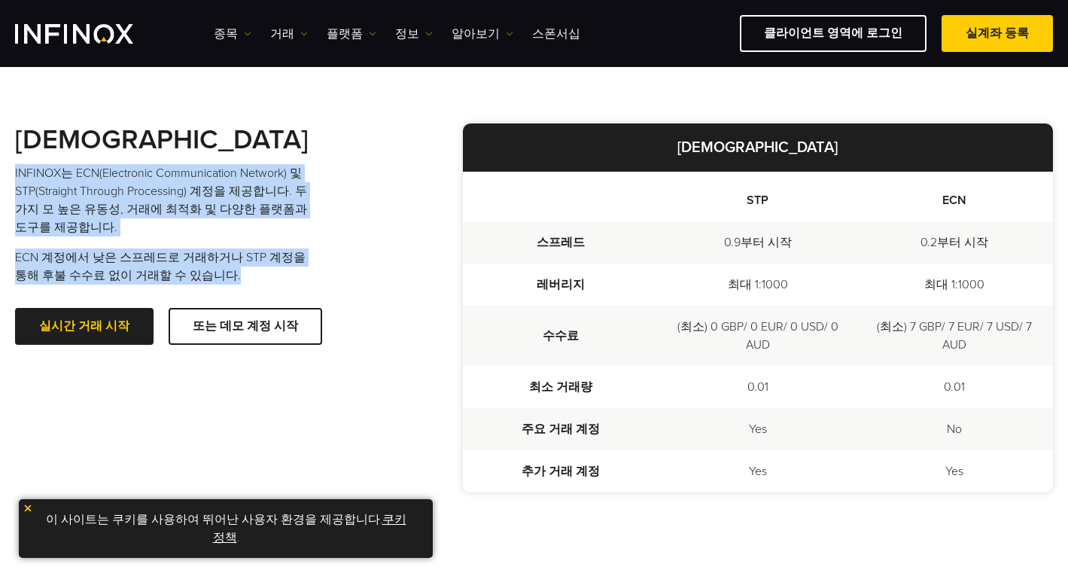
drag, startPoint x: 226, startPoint y: 277, endPoint x: 16, endPoint y: 171, distance: 235.2
click at [16, 171] on div "계정 비교 INFINOX는 ECN(Electronic Communication Network) 및 STP(Straight Through Pro…" at bounding box center [224, 233] width 418 height 221
copy div "INFINOX는 ECN(Electronic Communication Network) 및 STP(Straight Through Processin…"
click at [241, 189] on p "INFINOX는 ECN(Electronic Communication Network) 및 STP(Straight Through Processin…" at bounding box center [165, 200] width 301 height 72
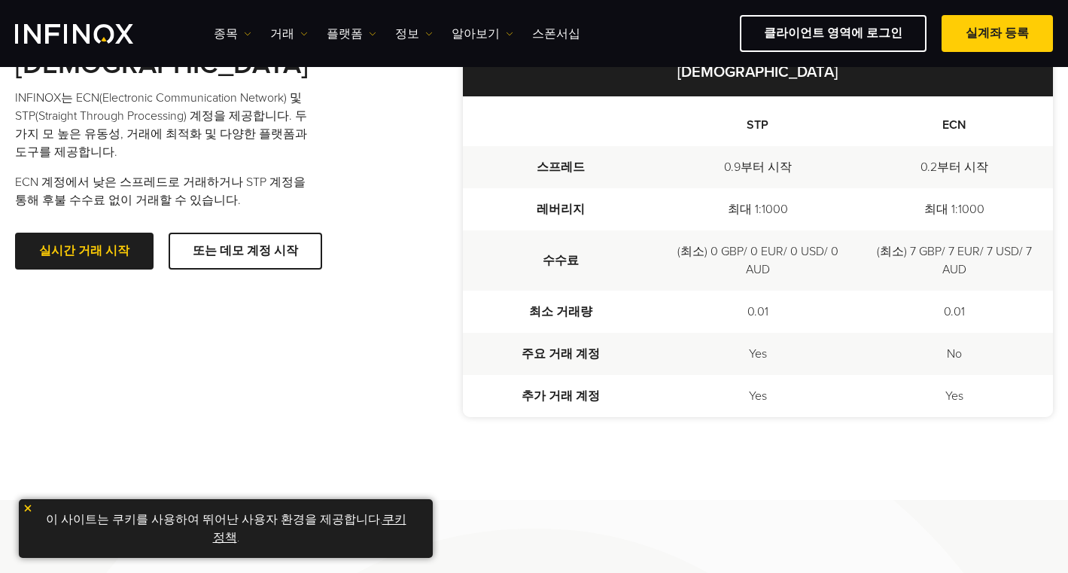
scroll to position [376, 0]
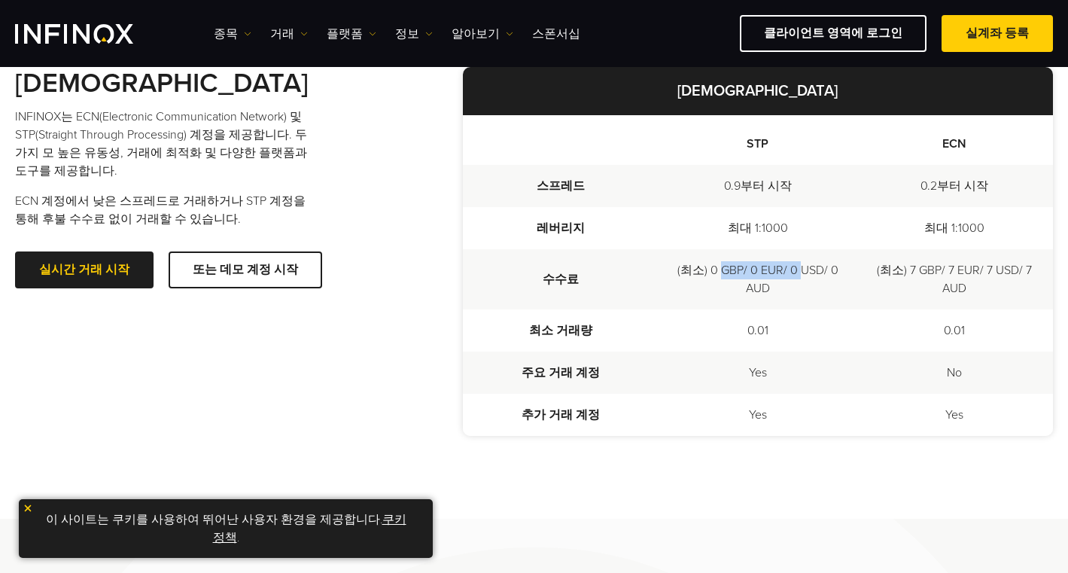
drag, startPoint x: 722, startPoint y: 278, endPoint x: 807, endPoint y: 267, distance: 86.4
click at [803, 268] on td "(최소) 0 GBP/ 0 EUR/ 0 USD/ 0 AUD" at bounding box center [757, 279] width 196 height 60
click at [821, 302] on td "(최소) 0 GBP/ 0 EUR/ 0 USD/ 0 AUD" at bounding box center [757, 279] width 196 height 60
click at [777, 300] on td "(최소) 0 GBP/ 0 EUR/ 0 USD/ 0 AUD" at bounding box center [757, 279] width 196 height 60
drag, startPoint x: 720, startPoint y: 299, endPoint x: 688, endPoint y: 299, distance: 32.4
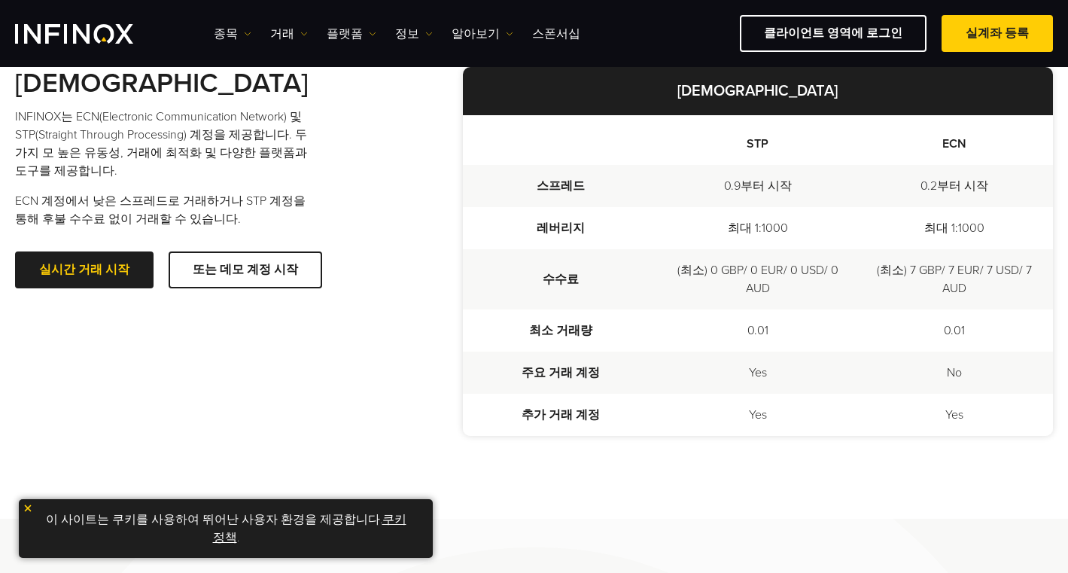
click at [689, 299] on td "(최소) 0 GBP/ 0 EUR/ 0 USD/ 0 AUD" at bounding box center [757, 279] width 196 height 60
click at [687, 299] on td "(최소) 0 GBP/ 0 EUR/ 0 USD/ 0 AUD" at bounding box center [757, 279] width 196 height 60
drag, startPoint x: 697, startPoint y: 278, endPoint x: 763, endPoint y: 275, distance: 66.3
click at [763, 275] on td "(최소) 0 GBP/ 0 EUR/ 0 USD/ 0 AUD" at bounding box center [757, 279] width 196 height 60
click at [764, 293] on td "(최소) 0 GBP/ 0 EUR/ 0 USD/ 0 AUD" at bounding box center [757, 279] width 196 height 60
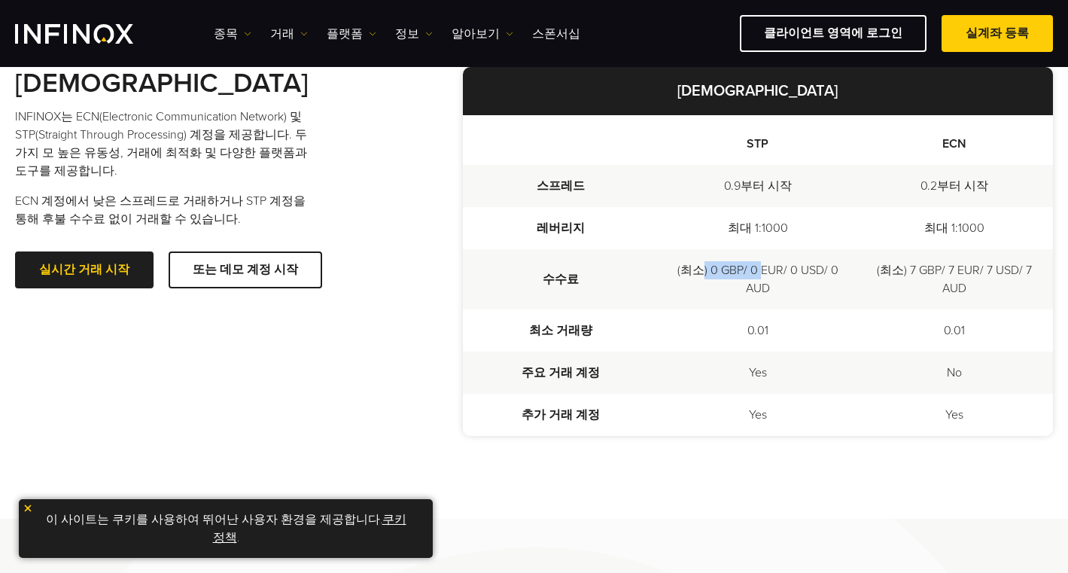
drag, startPoint x: 731, startPoint y: 269, endPoint x: 764, endPoint y: 269, distance: 32.4
click at [764, 269] on td "(최소) 0 GBP/ 0 EUR/ 0 USD/ 0 AUD" at bounding box center [757, 279] width 196 height 60
drag, startPoint x: 765, startPoint y: 284, endPoint x: 756, endPoint y: 288, distance: 10.1
click at [765, 284] on td "(최소) 0 GBP/ 0 EUR/ 0 USD/ 0 AUD" at bounding box center [757, 279] width 196 height 60
click at [691, 302] on td "(최소) 0 GBP/ 0 EUR/ 0 USD/ 0 AUD" at bounding box center [757, 279] width 196 height 60
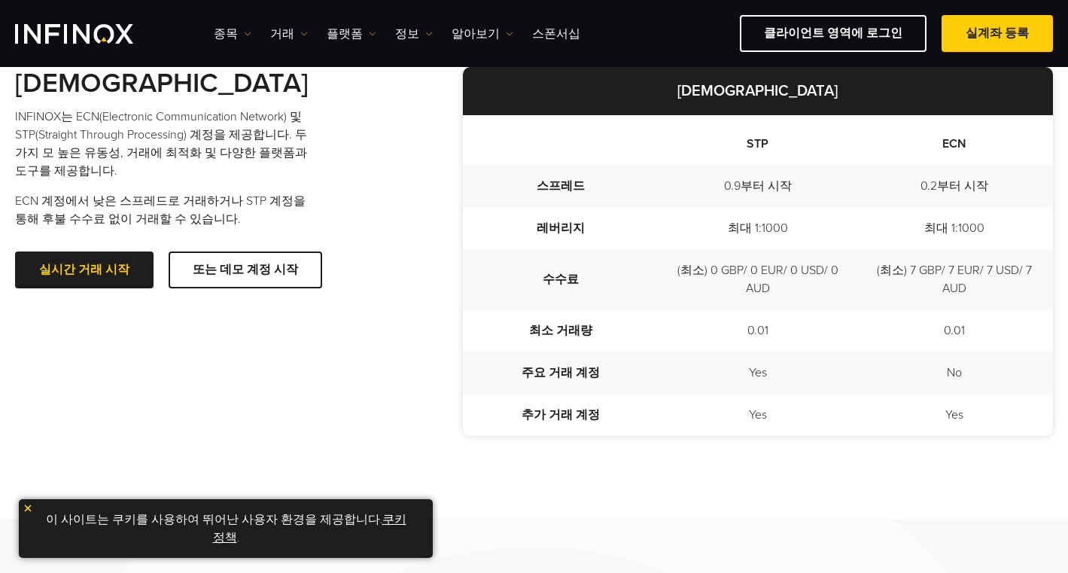
click at [688, 289] on td "(최소) 0 GBP/ 0 EUR/ 0 USD/ 0 AUD" at bounding box center [757, 279] width 196 height 60
click at [732, 426] on td "Yes" at bounding box center [757, 414] width 196 height 42
